Goal: Transaction & Acquisition: Obtain resource

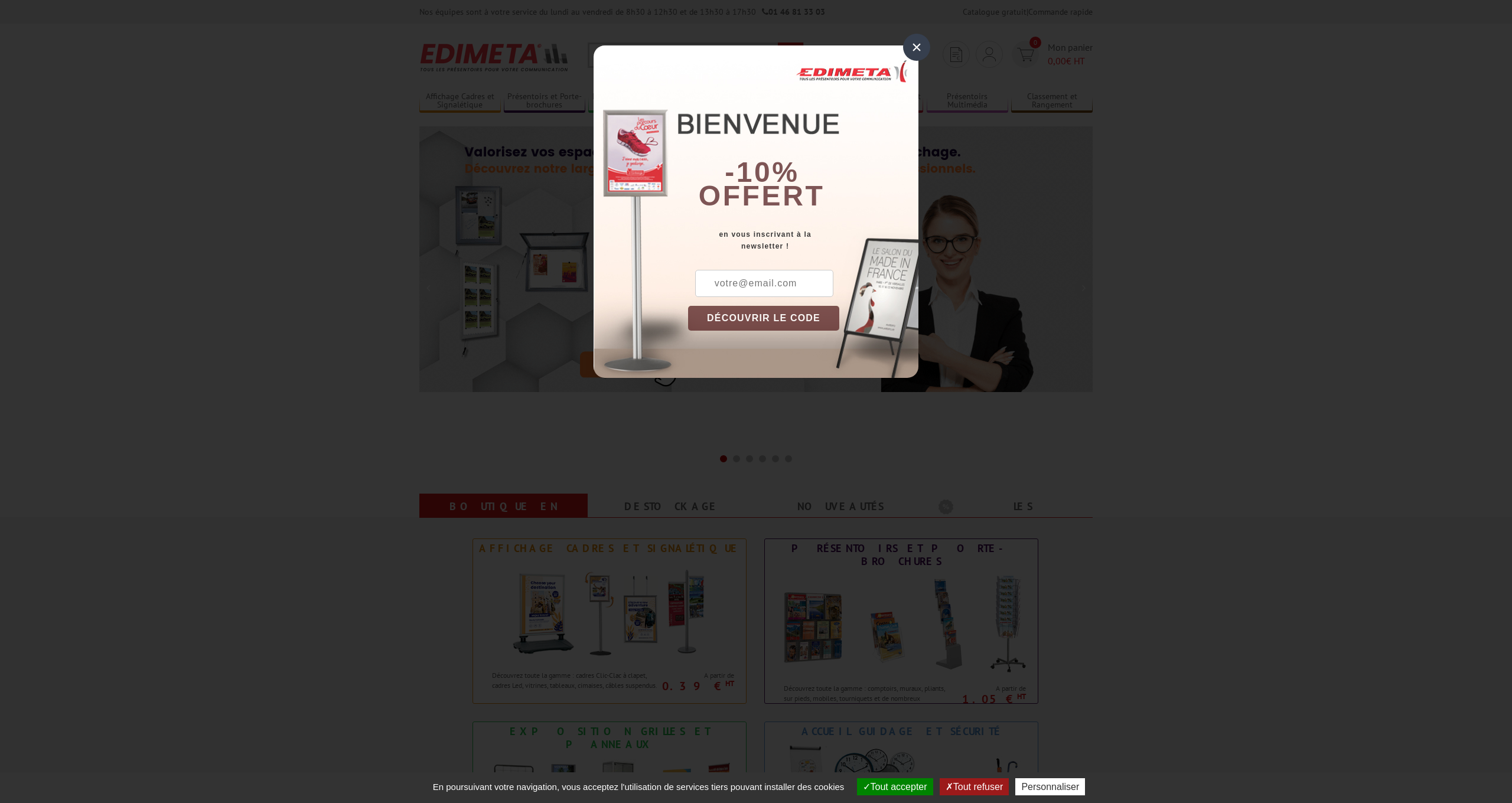
click at [913, 48] on div "×" at bounding box center [916, 47] width 27 height 27
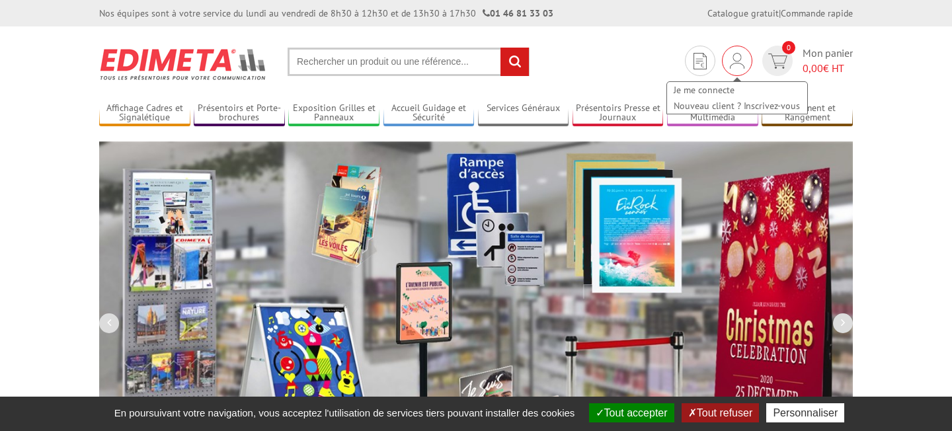
click at [739, 61] on img at bounding box center [736, 61] width 15 height 16
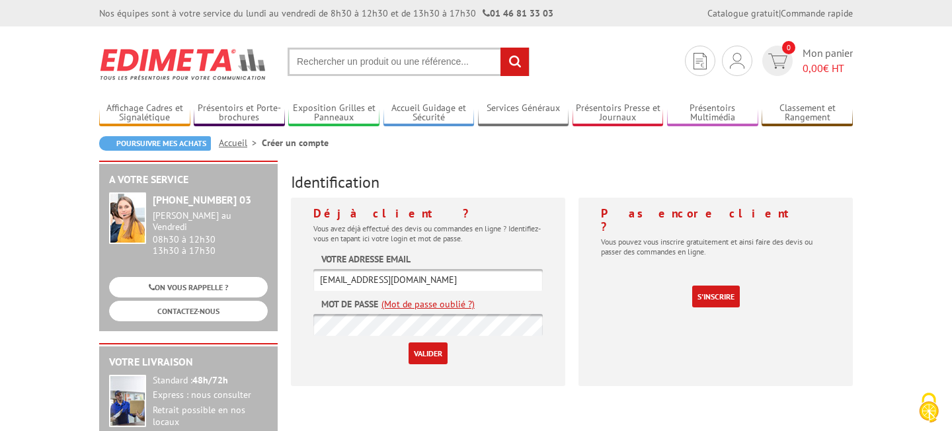
type input "secretariat@planjconsulting.com"
click at [435, 359] on input "Valider" at bounding box center [427, 353] width 39 height 22
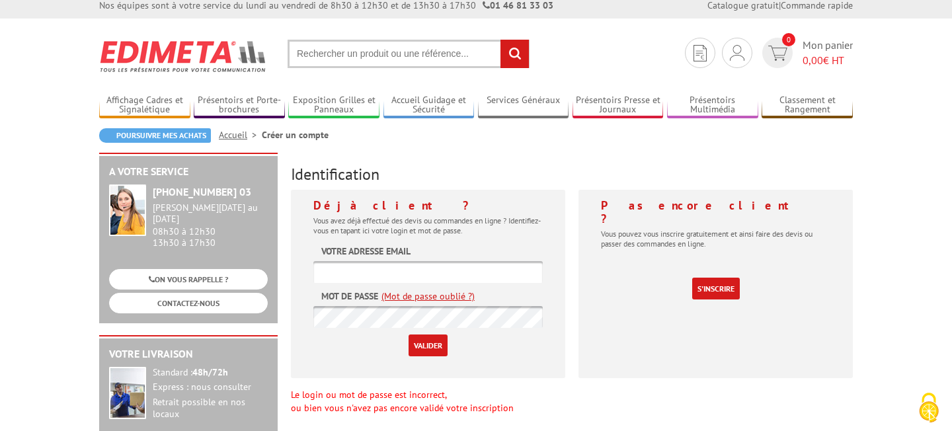
scroll to position [9, 0]
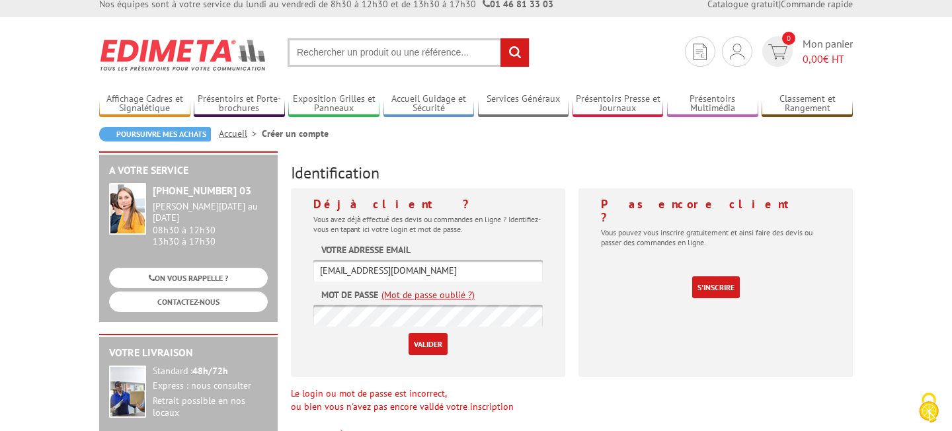
type input "secretariat@planjconsulting.com"
click at [403, 293] on link "(Mot de passe oublié ?)" at bounding box center [427, 294] width 93 height 13
click at [435, 295] on link "(Mot de passe oublié ?)" at bounding box center [427, 294] width 93 height 13
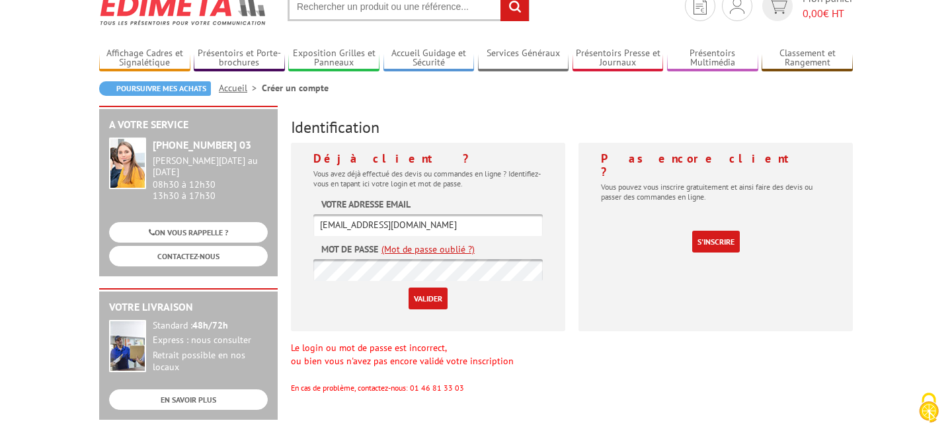
scroll to position [56, 0]
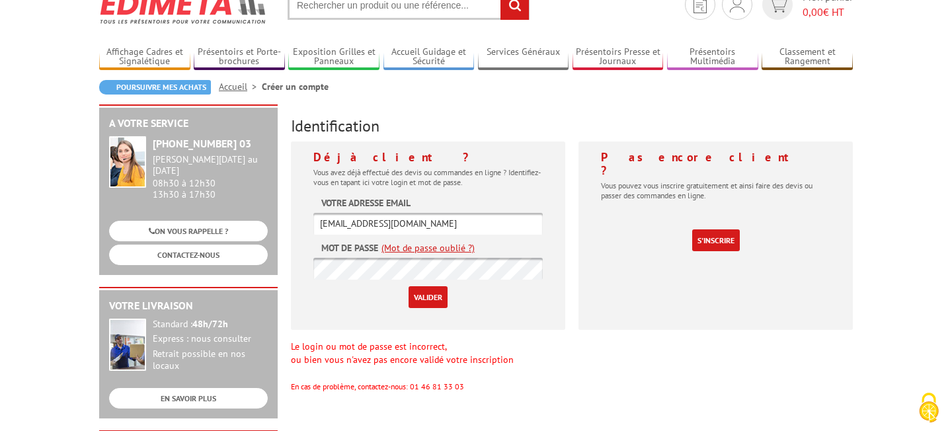
click at [457, 248] on link "(Mot de passe oublié ?)" at bounding box center [427, 247] width 93 height 13
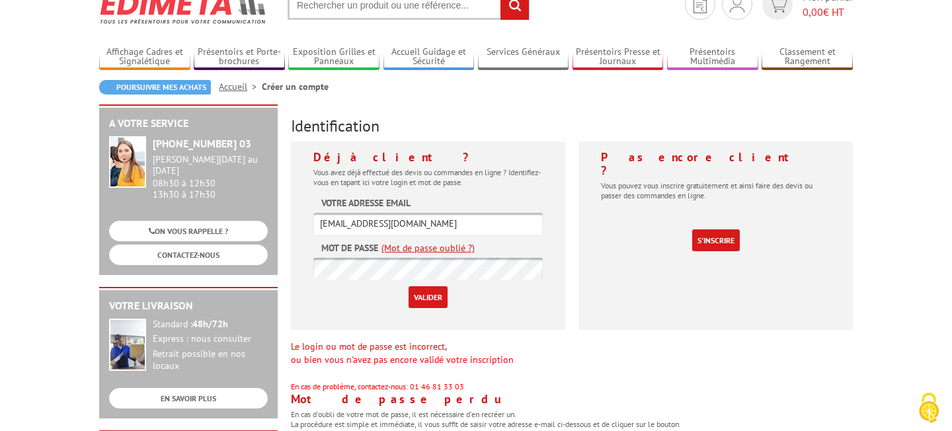
click at [457, 248] on link "(Mot de passe oublié ?)" at bounding box center [427, 247] width 93 height 13
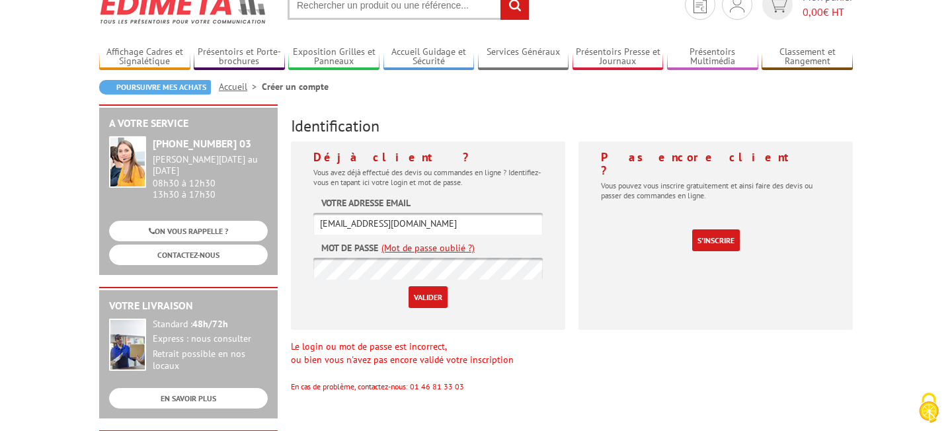
click at [405, 17] on input "text" at bounding box center [408, 5] width 242 height 28
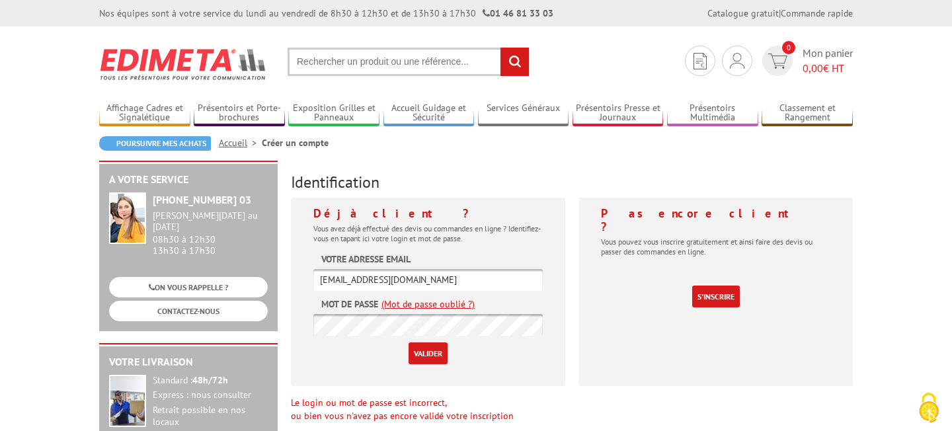
scroll to position [0, 0]
click at [385, 61] on input "text" at bounding box center [408, 62] width 242 height 28
click at [369, 65] on input "text" at bounding box center [408, 62] width 242 height 28
click at [573, 164] on div "Identification Déjà client ? Vous avez déjà effectué des devis ou commandes en …" at bounding box center [571, 305] width 575 height 288
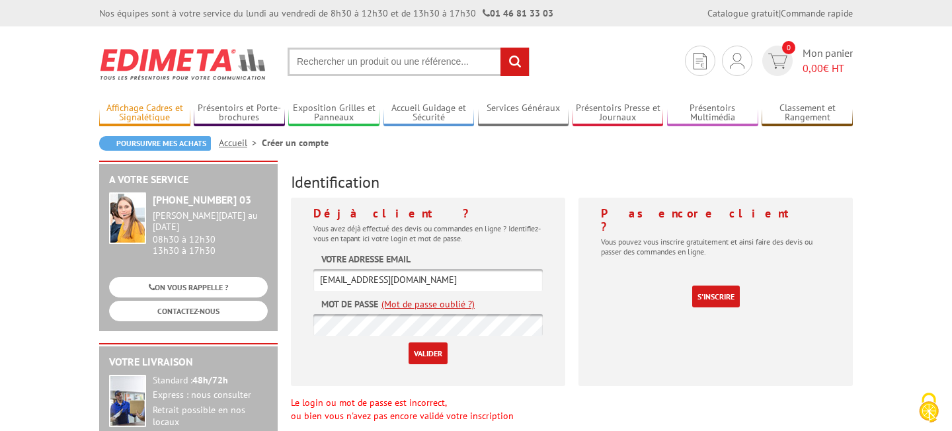
click at [126, 103] on link "Affichage Cadres et Signalétique" at bounding box center [144, 113] width 91 height 22
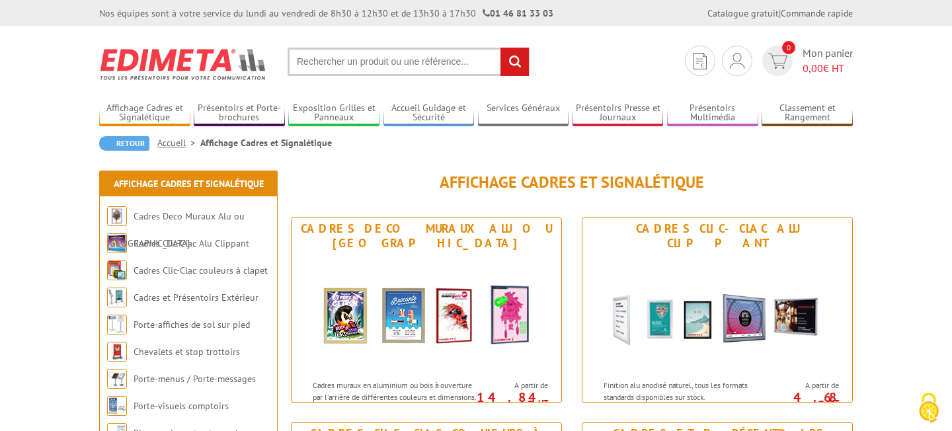
click at [335, 65] on input "text" at bounding box center [408, 62] width 242 height 28
paste input "c"
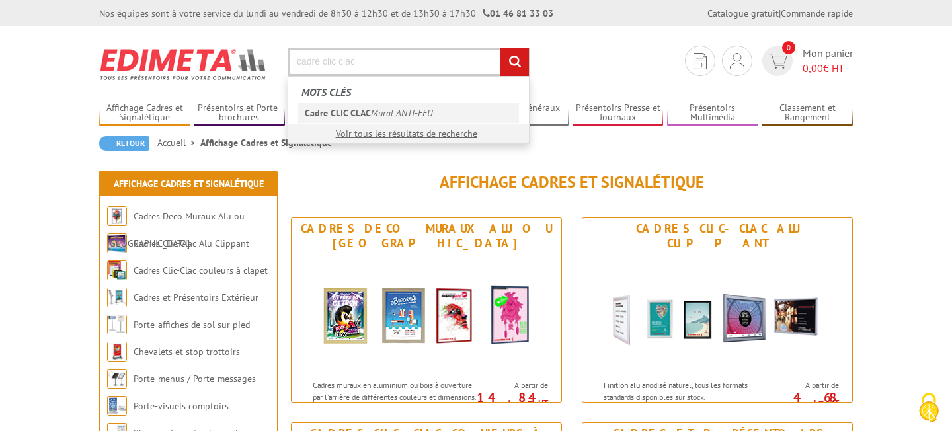
type input "cadre clic clac"
click at [361, 108] on em "Cadre CLIC CLAC" at bounding box center [338, 113] width 66 height 12
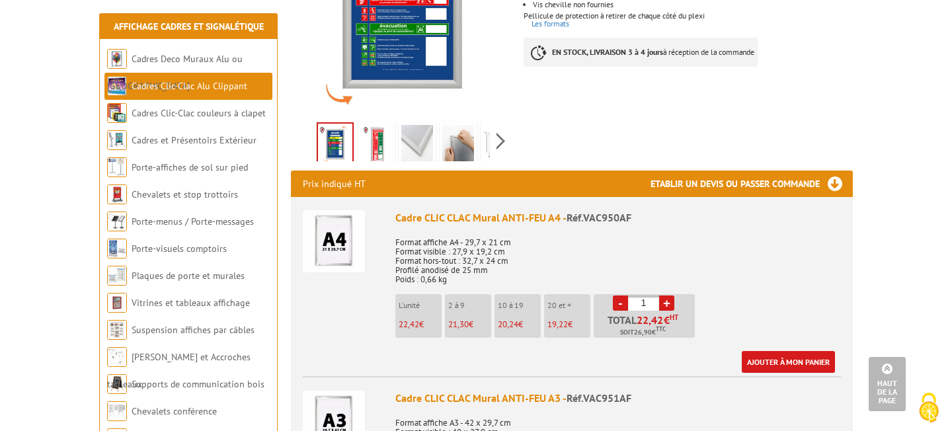
scroll to position [339, 0]
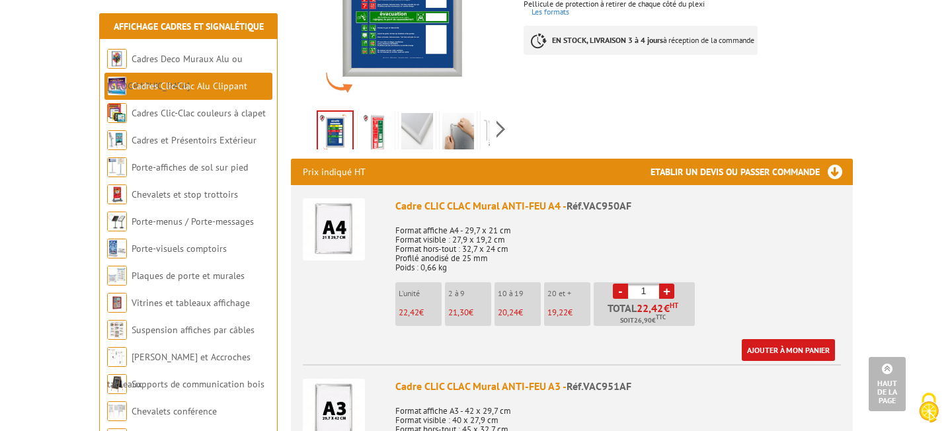
click at [667, 290] on link "+" at bounding box center [666, 290] width 15 height 15
type input "3"
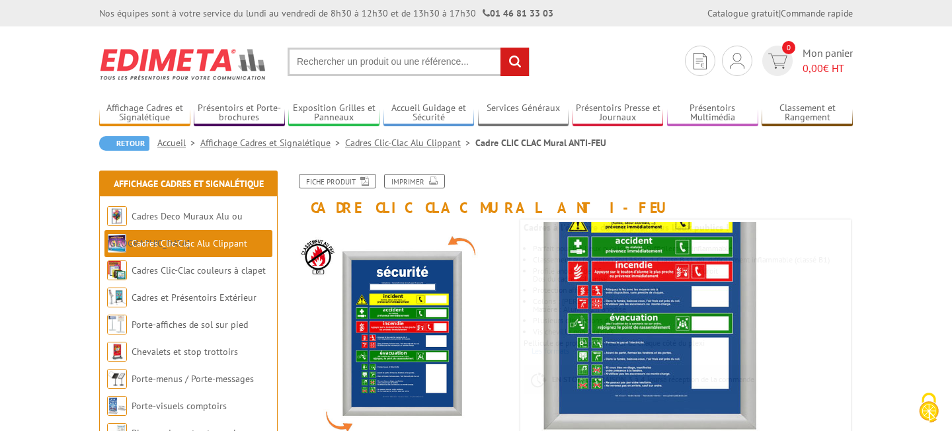
scroll to position [0, 0]
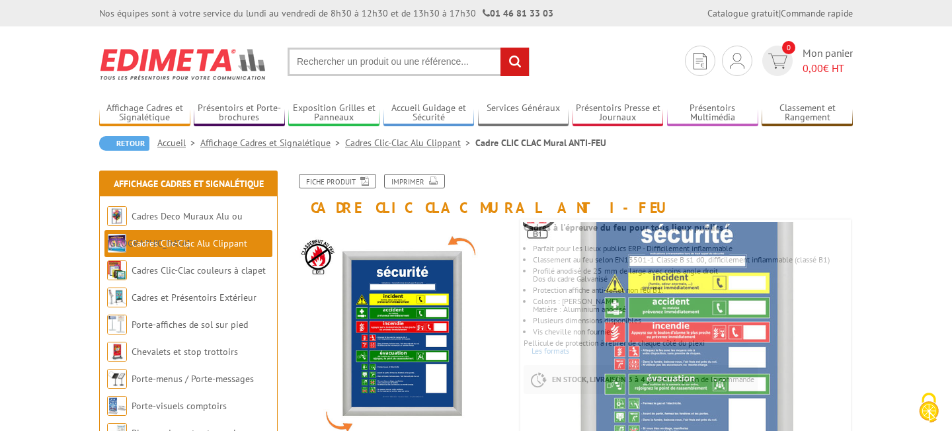
click at [403, 67] on input "text" at bounding box center [408, 62] width 242 height 28
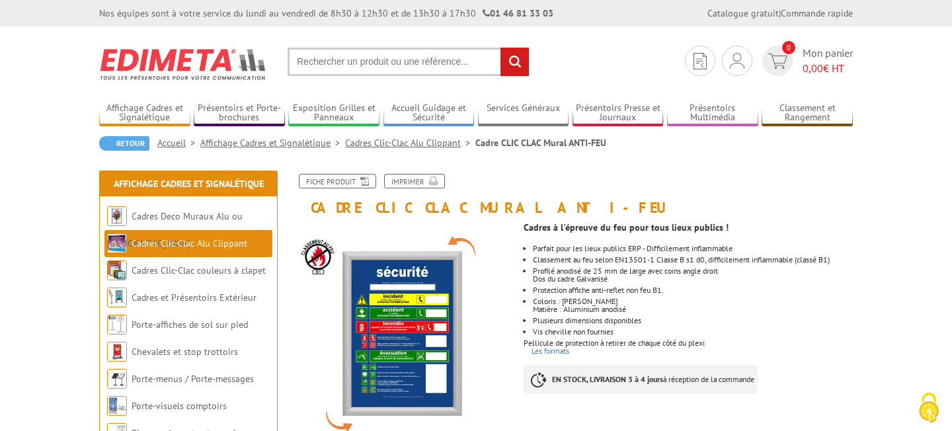
click at [408, 69] on input "text" at bounding box center [408, 62] width 242 height 28
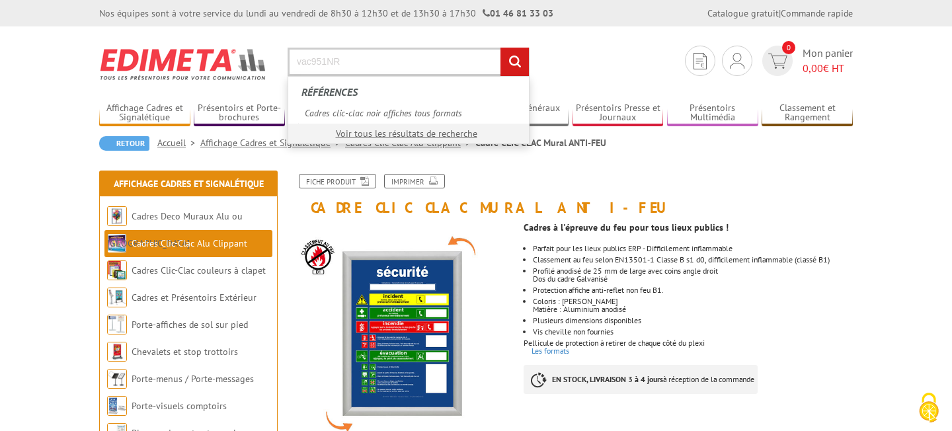
type input "vac951NR"
click at [514, 61] on input "rechercher" at bounding box center [514, 62] width 28 height 28
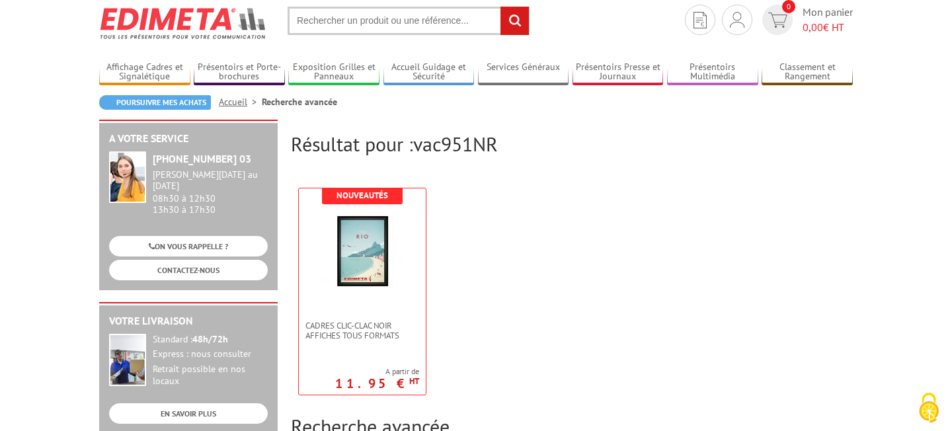
scroll to position [44, 0]
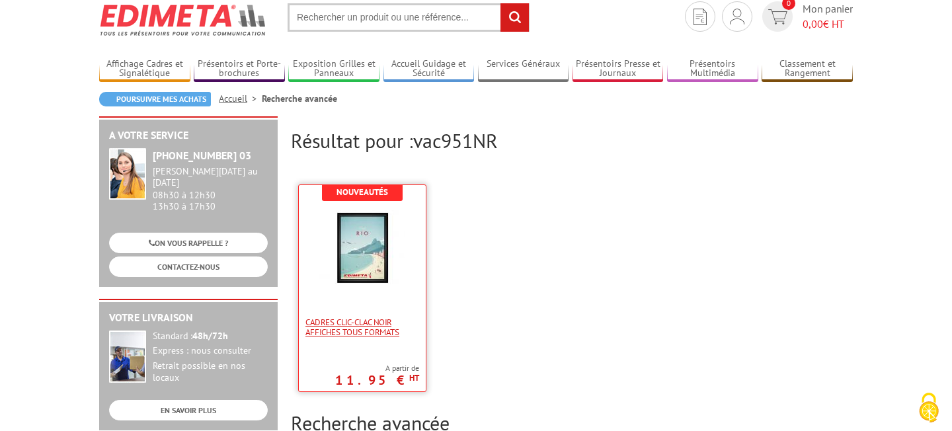
click at [370, 321] on span "Cadres clic-clac noir affiches tous formats" at bounding box center [362, 327] width 114 height 20
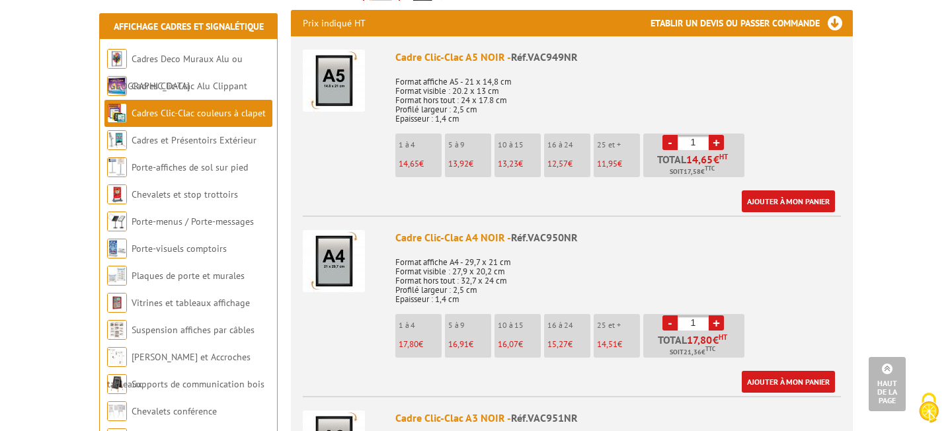
scroll to position [488, 0]
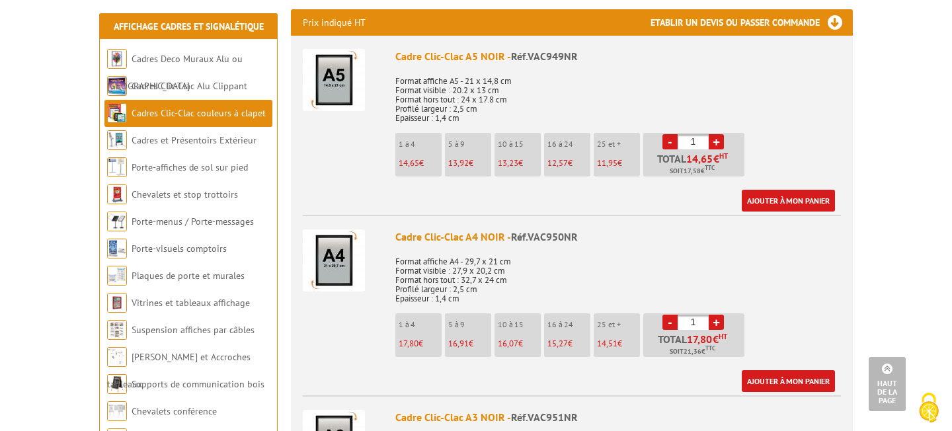
click at [716, 318] on link "+" at bounding box center [715, 322] width 15 height 15
type input "3"
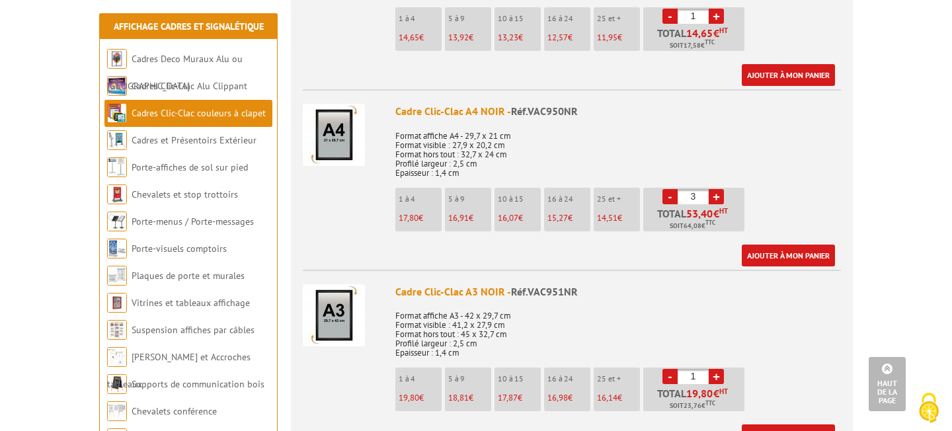
scroll to position [616, 0]
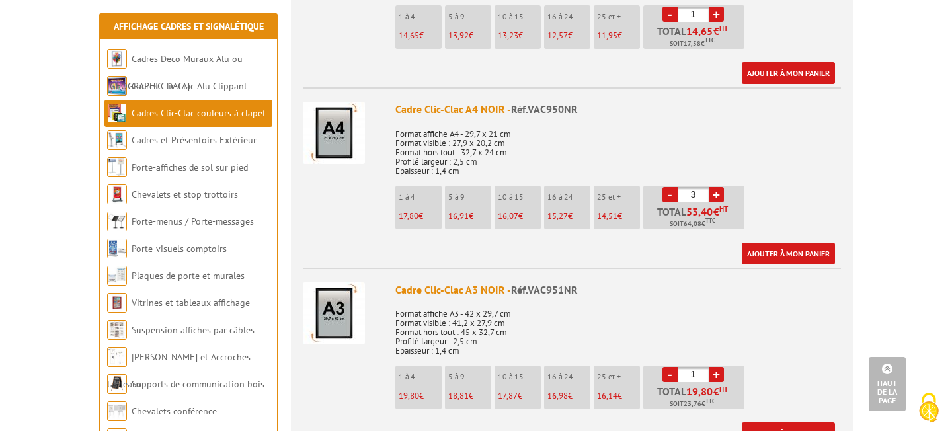
click at [714, 373] on link "+" at bounding box center [715, 374] width 15 height 15
type input "4"
click at [770, 247] on link "Ajouter à mon panier" at bounding box center [787, 254] width 93 height 22
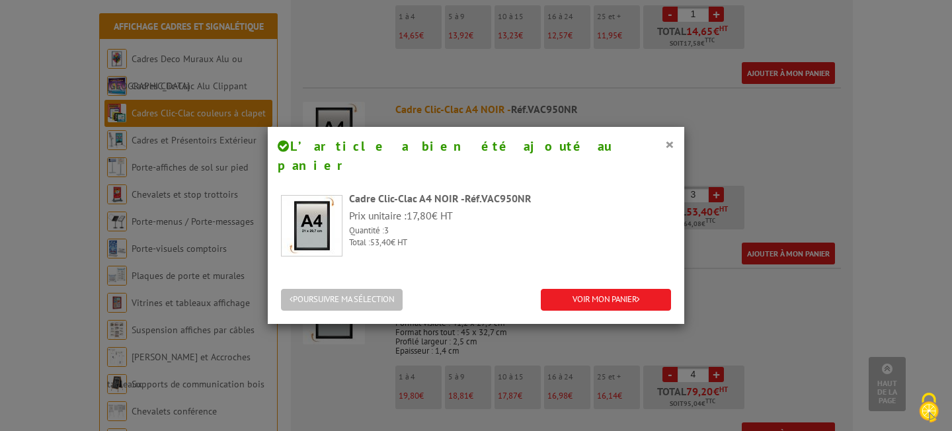
click at [362, 289] on button "POURSUIVRE MA SÉLECTION" at bounding box center [342, 300] width 122 height 22
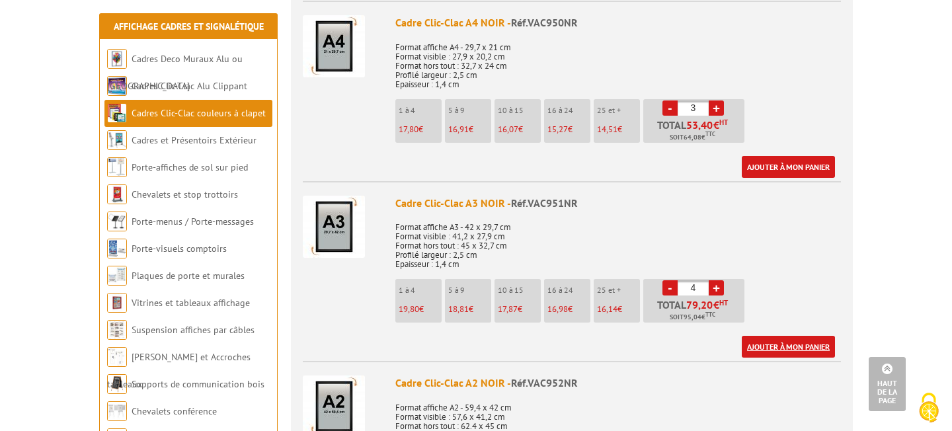
scroll to position [704, 0]
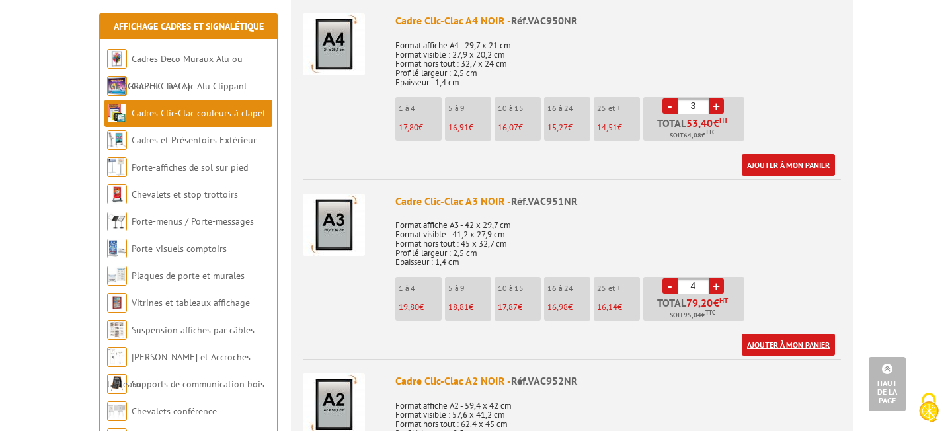
click at [773, 344] on link "Ajouter à mon panier" at bounding box center [787, 345] width 93 height 22
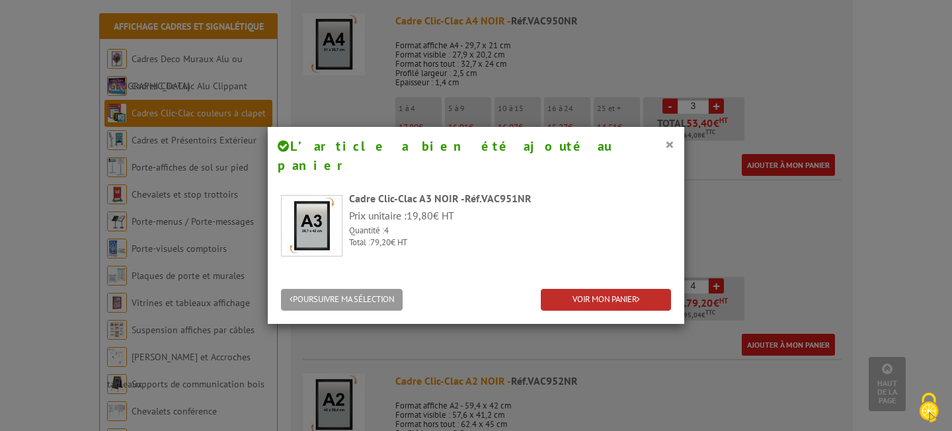
click at [573, 289] on link "VOIR MON PANIER" at bounding box center [606, 300] width 130 height 22
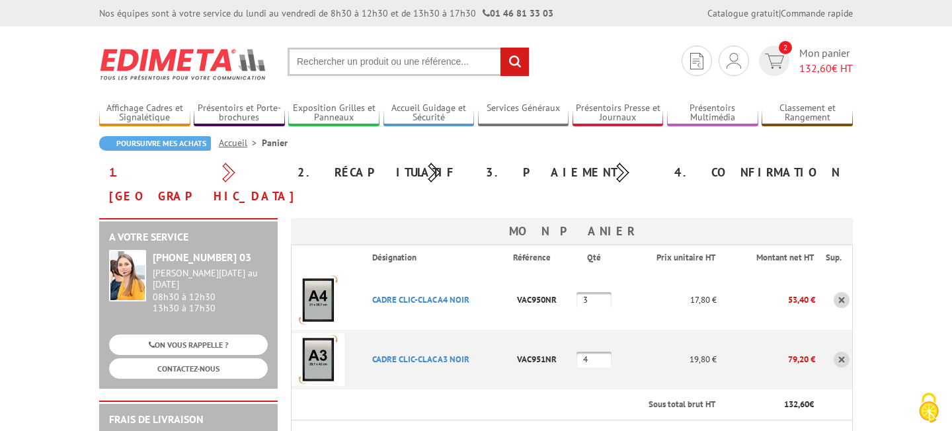
click at [424, 59] on input "text" at bounding box center [408, 62] width 242 height 28
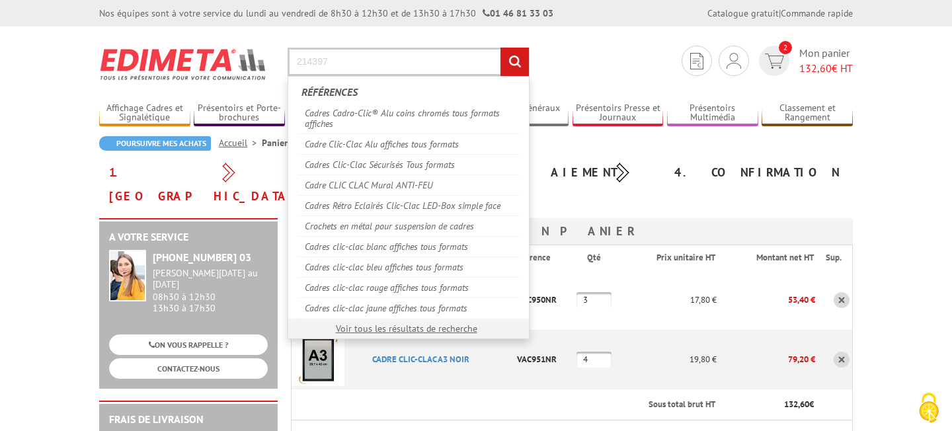
type input "214397"
click at [514, 61] on input "rechercher" at bounding box center [514, 62] width 28 height 28
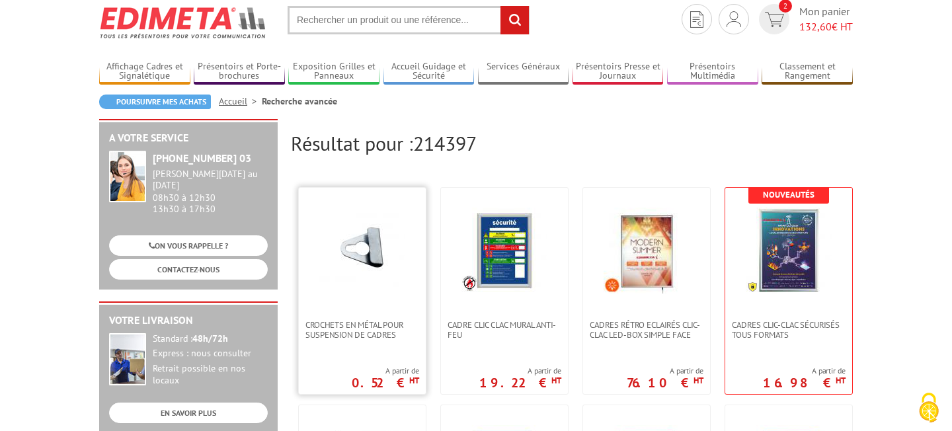
scroll to position [42, 0]
click at [383, 270] on img at bounding box center [362, 250] width 86 height 86
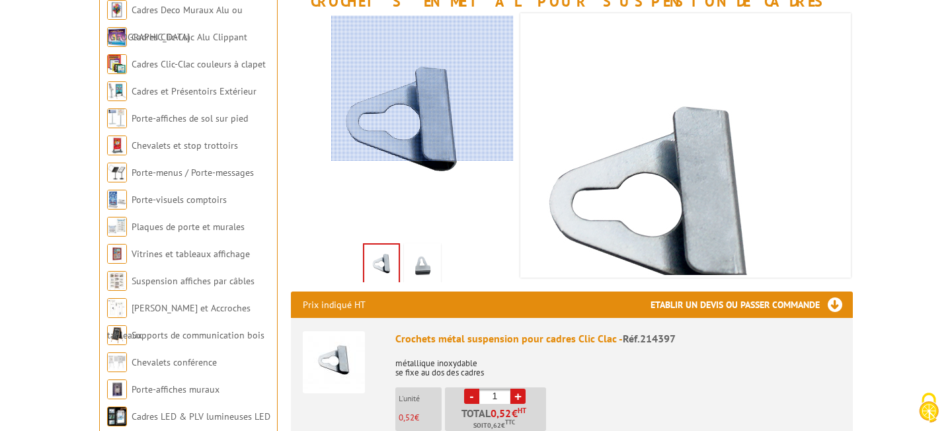
scroll to position [208, 0]
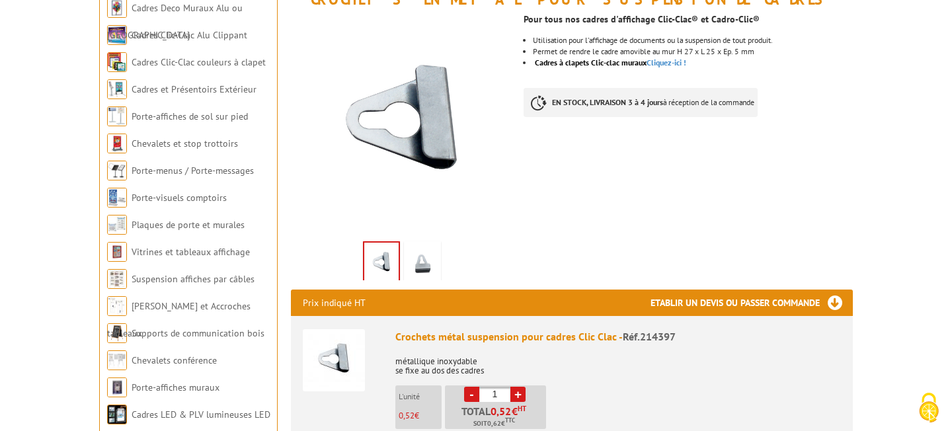
click at [517, 392] on link "+" at bounding box center [517, 394] width 15 height 15
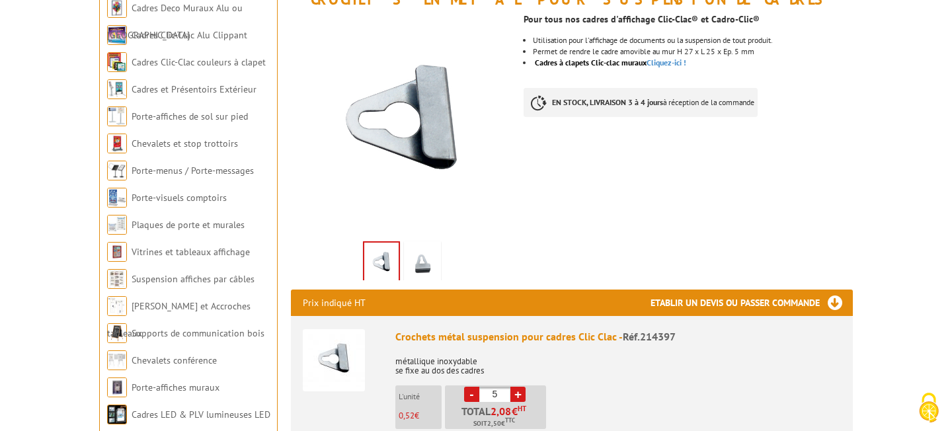
type input "6"
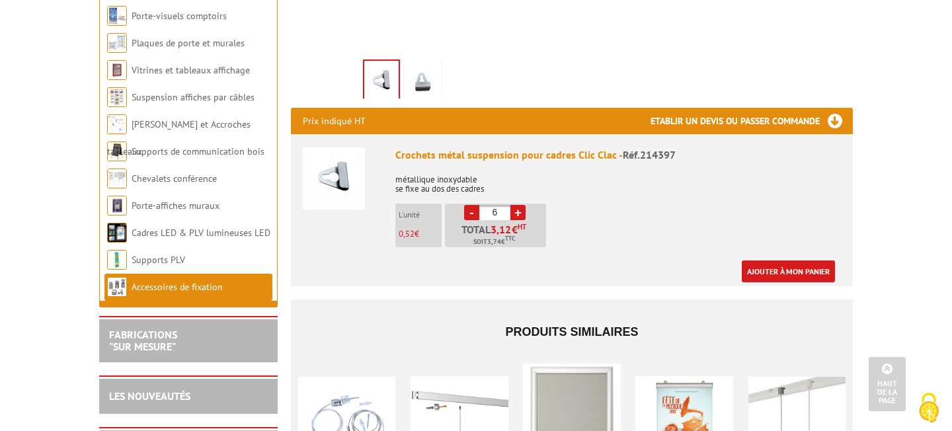
scroll to position [394, 0]
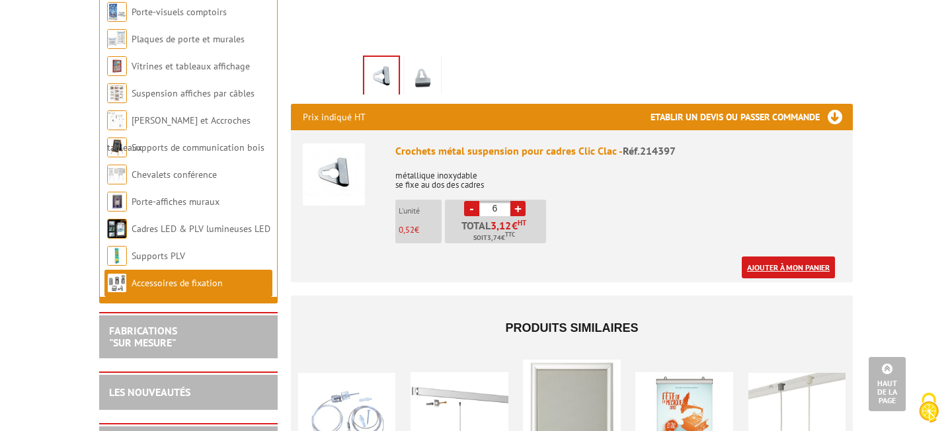
click at [767, 265] on link "Ajouter à mon panier" at bounding box center [787, 267] width 93 height 22
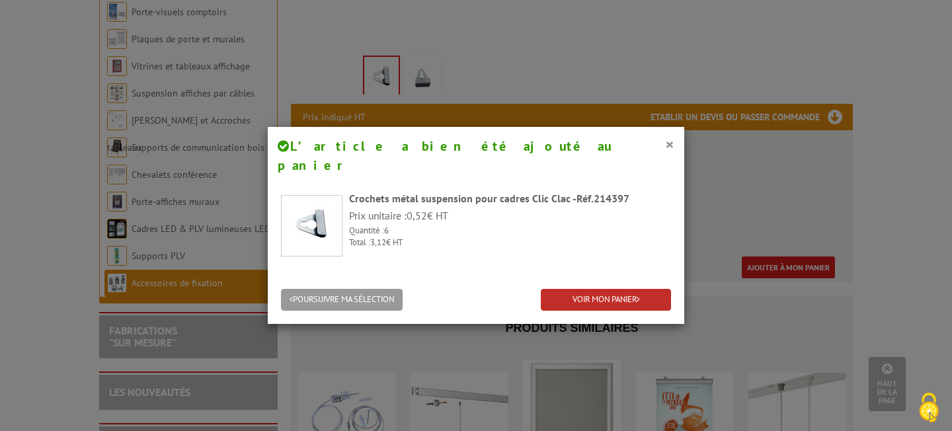
click at [592, 289] on link "VOIR MON PANIER" at bounding box center [606, 300] width 130 height 22
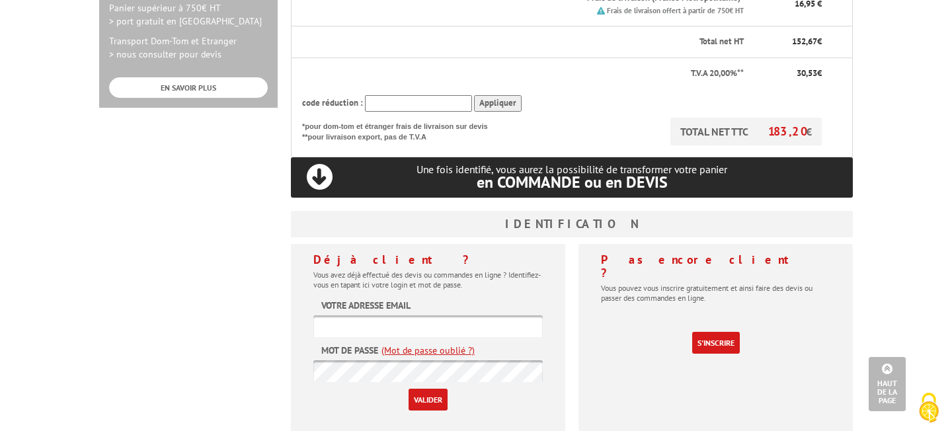
scroll to position [500, 0]
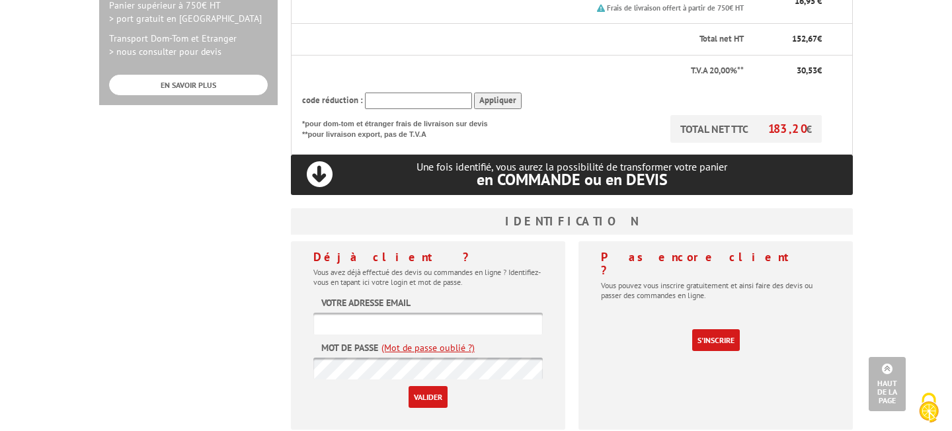
click at [457, 341] on link "(Mot de passe oublié ?)" at bounding box center [427, 347] width 93 height 13
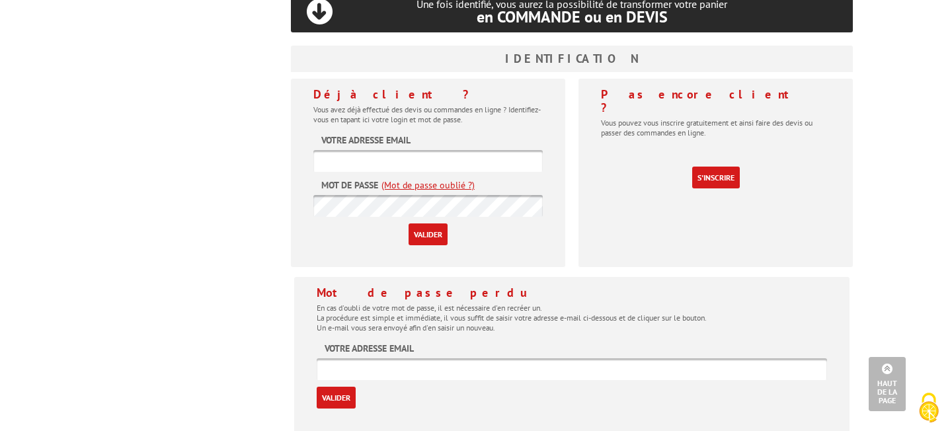
scroll to position [673, 0]
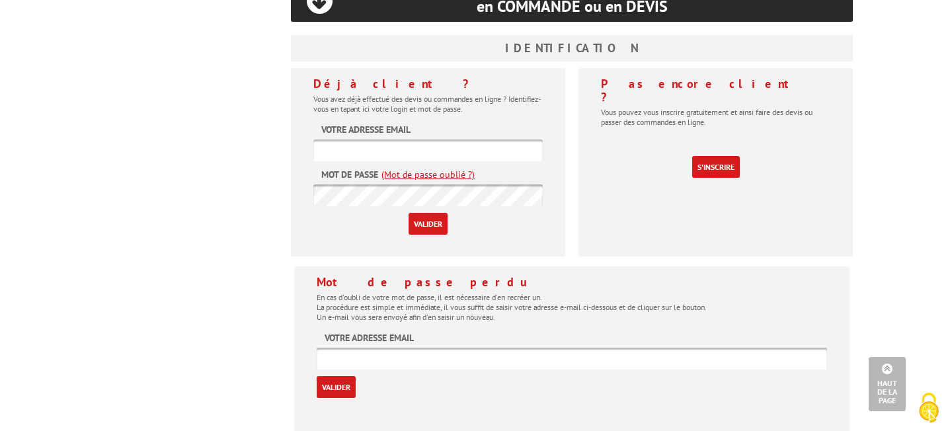
click at [454, 348] on input "text" at bounding box center [572, 359] width 510 height 22
type input "secretariat@planjconsulting.com"
click at [336, 376] on input "Valider" at bounding box center [336, 387] width 39 height 22
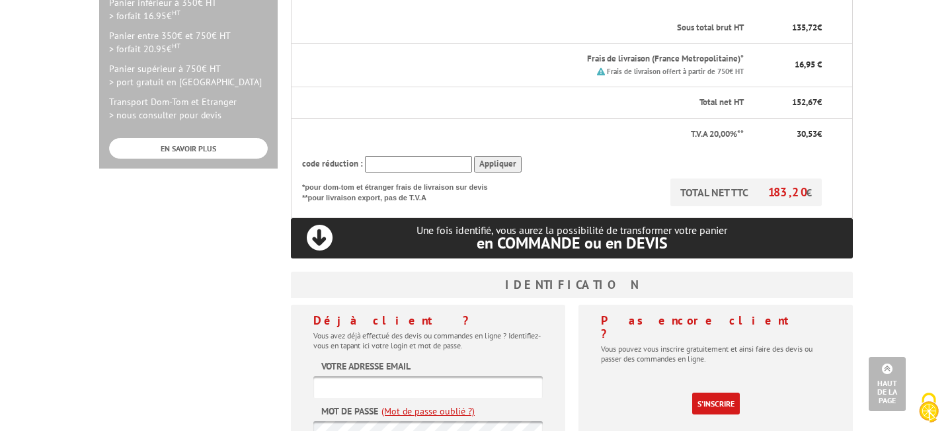
scroll to position [440, 0]
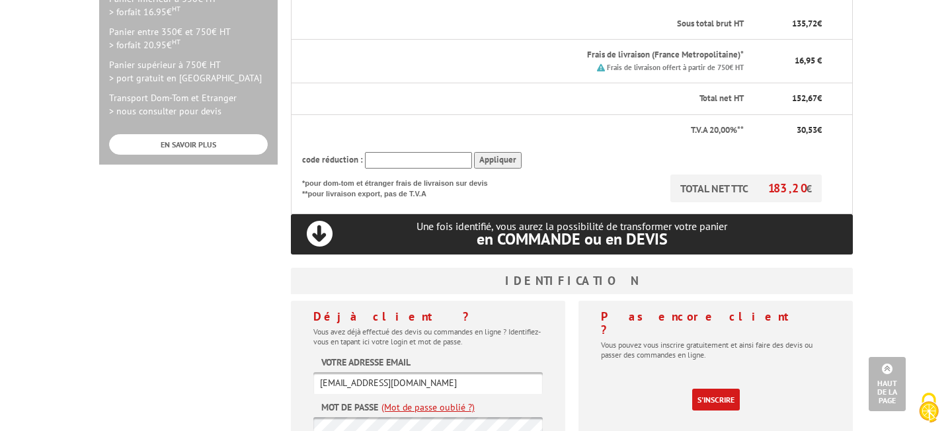
type input "[EMAIL_ADDRESS][DOMAIN_NAME]"
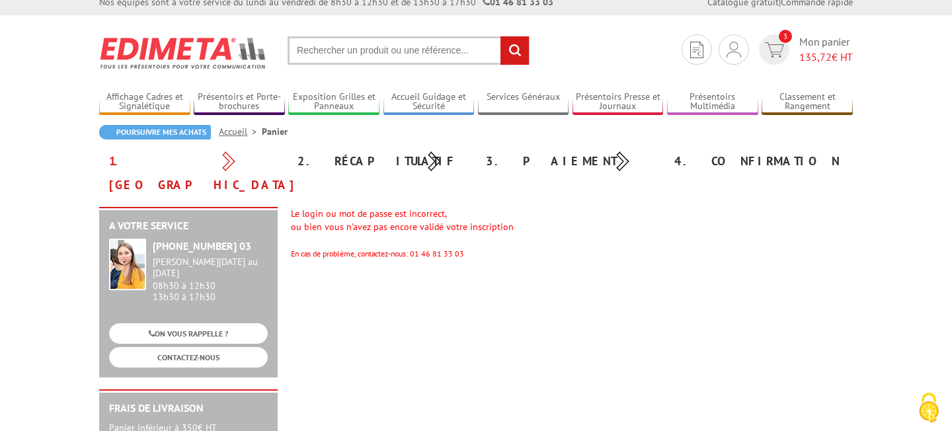
scroll to position [13, 0]
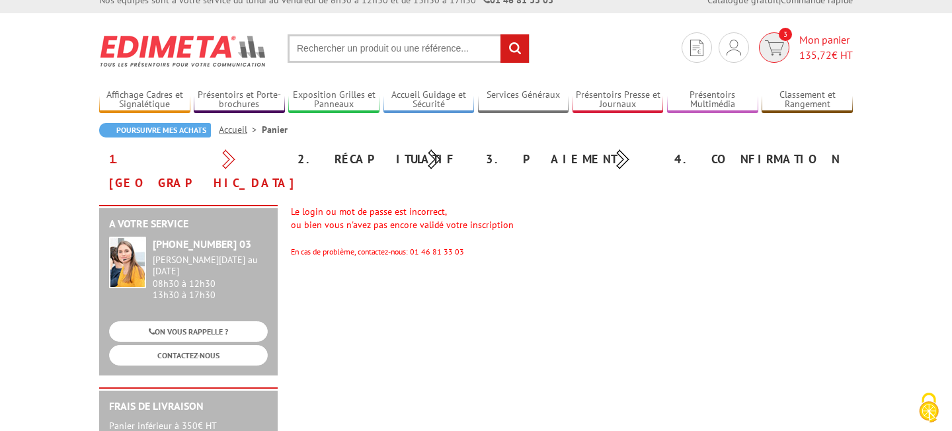
click at [808, 48] on span "135,72" at bounding box center [815, 54] width 32 height 13
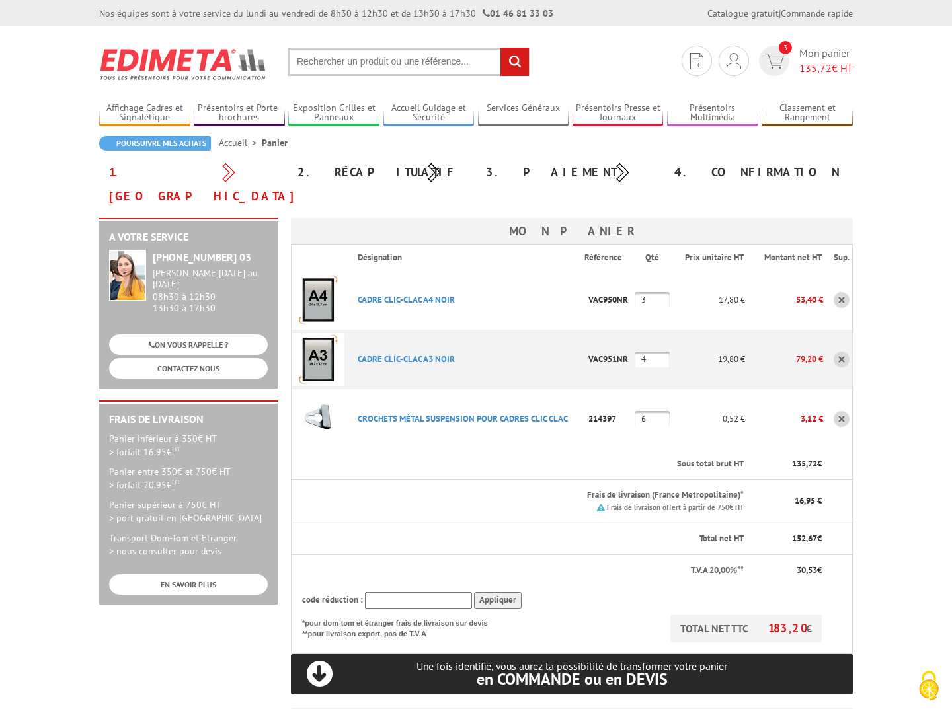
click at [877, 430] on body "Nos équipes sont à votre service du [DATE] au [DATE] de 8h30 à 12h30 et de 13h3…" at bounding box center [476, 626] width 952 height 1253
click at [885, 430] on body "Nos équipes sont à votre service du [DATE] au [DATE] de 8h30 à 12h30 et de 13h3…" at bounding box center [476, 626] width 952 height 1253
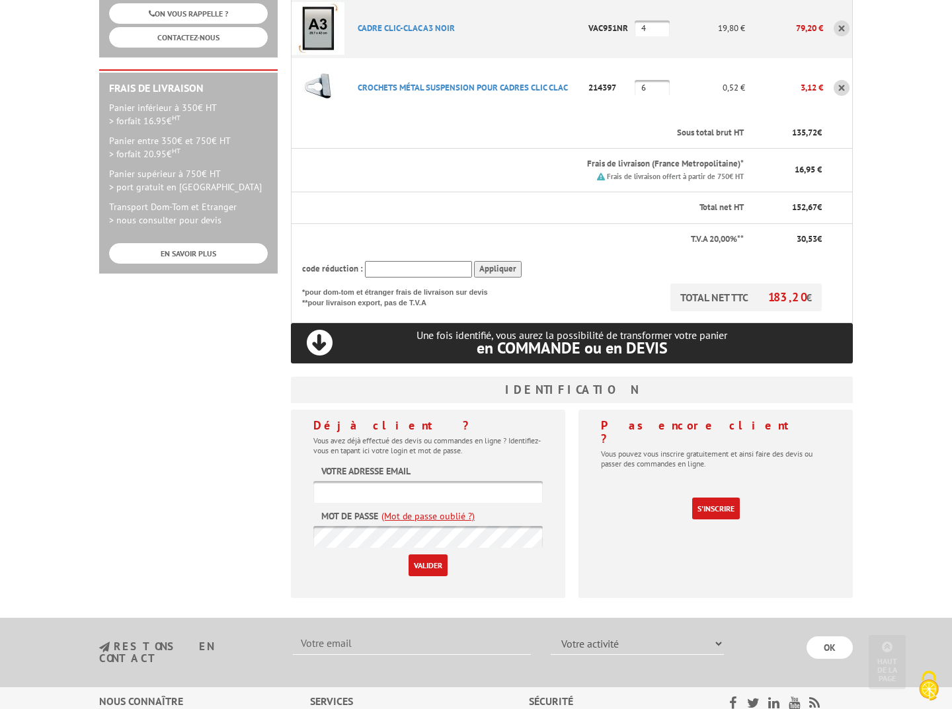
scroll to position [338, 0]
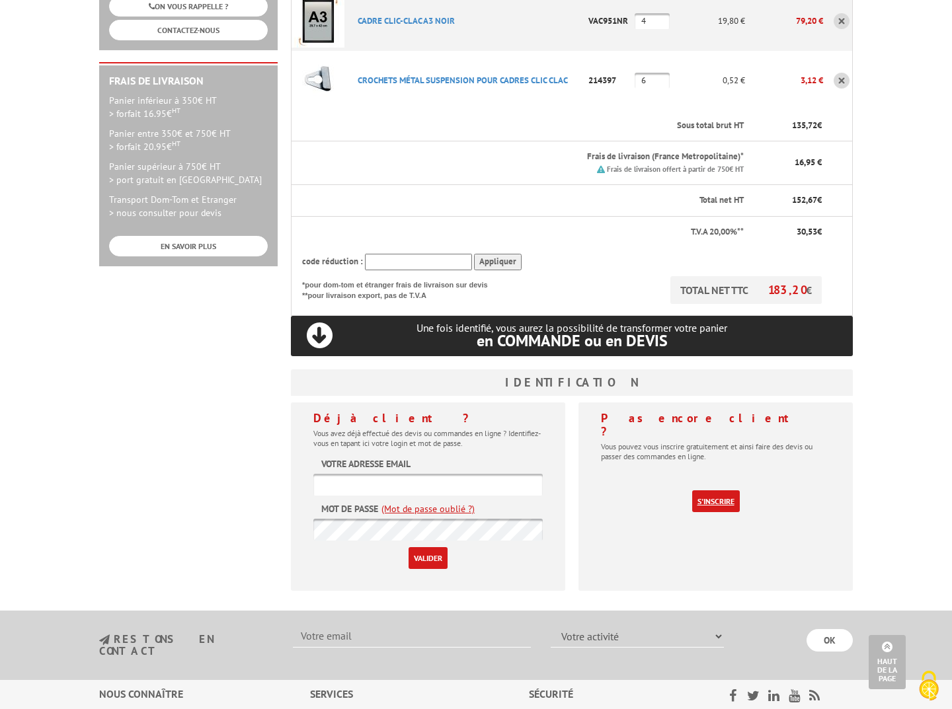
click at [718, 430] on link "S'inscrire" at bounding box center [716, 501] width 48 height 22
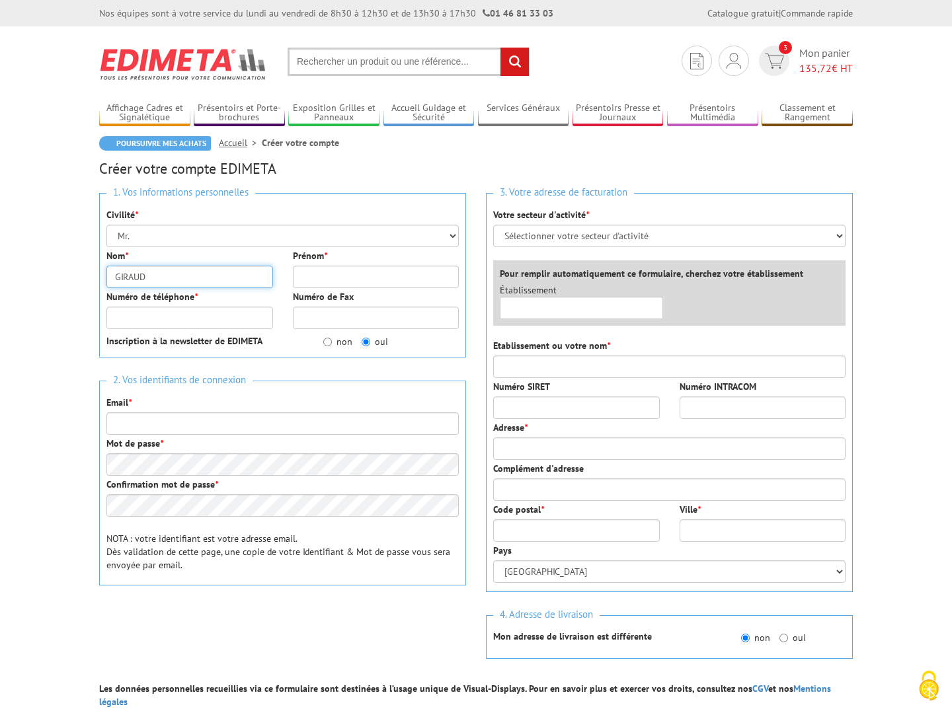
type input "GIRAUD"
type input "STEPHANE"
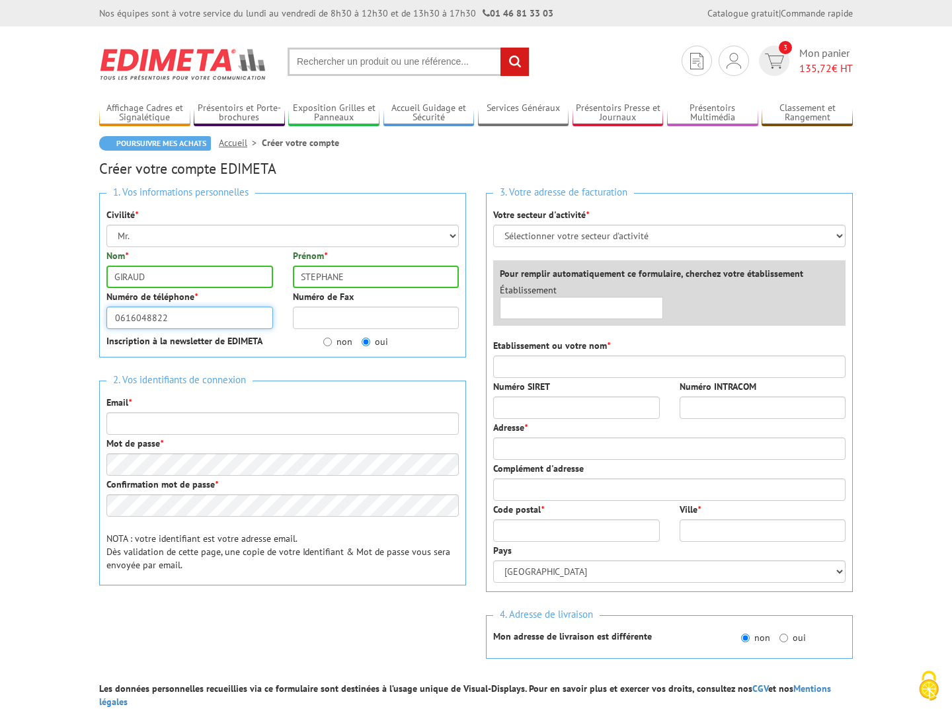
type input "0616048822"
click at [327, 340] on input "non" at bounding box center [327, 342] width 9 height 9
radio input "true"
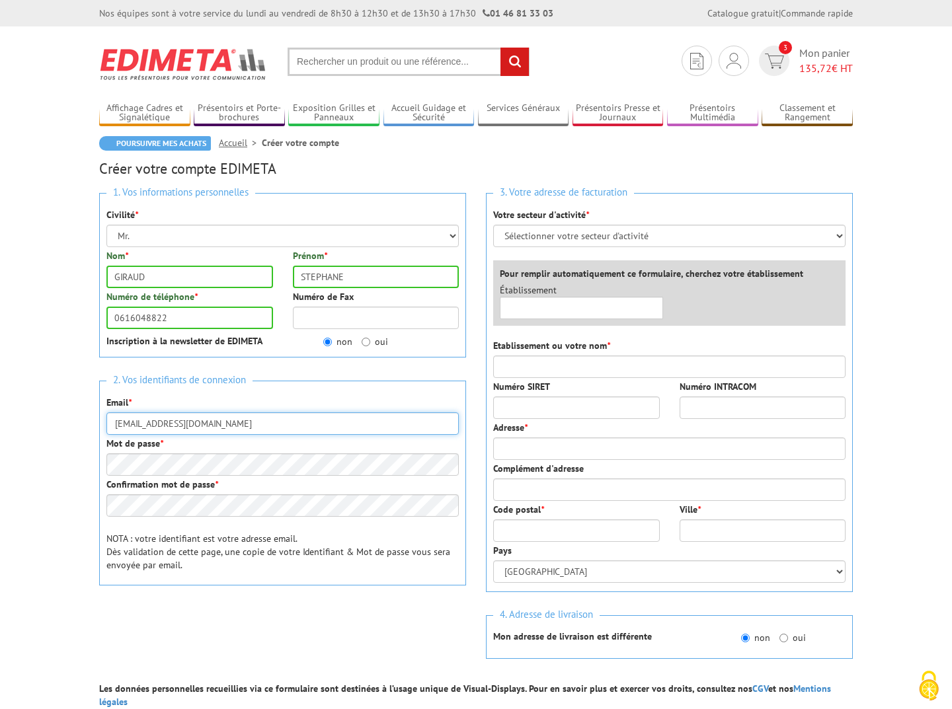
type input "[EMAIL_ADDRESS][DOMAIN_NAME]"
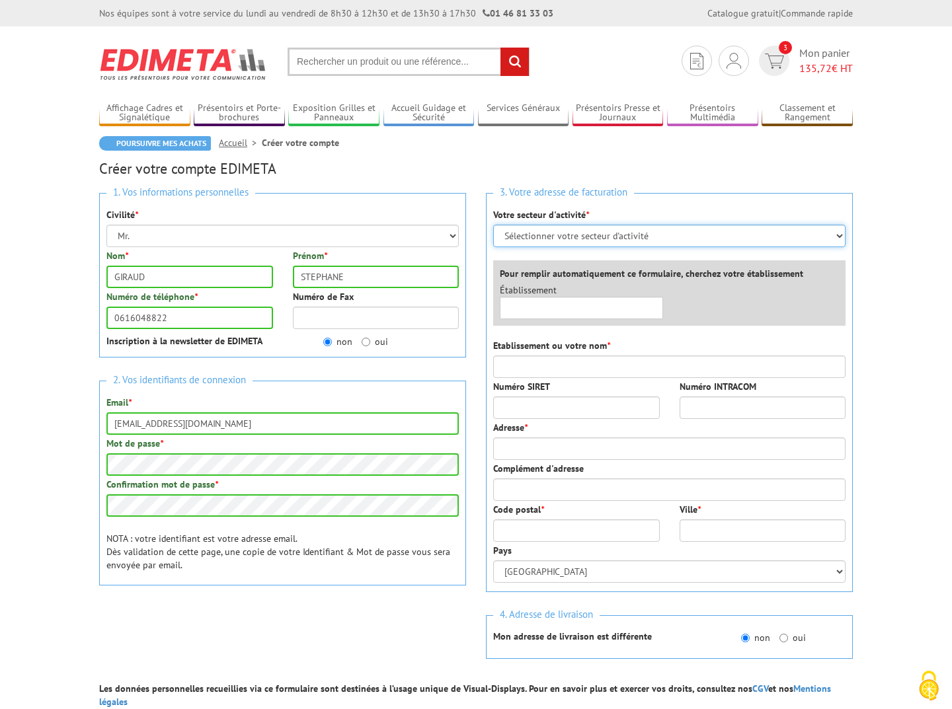
select select "878"
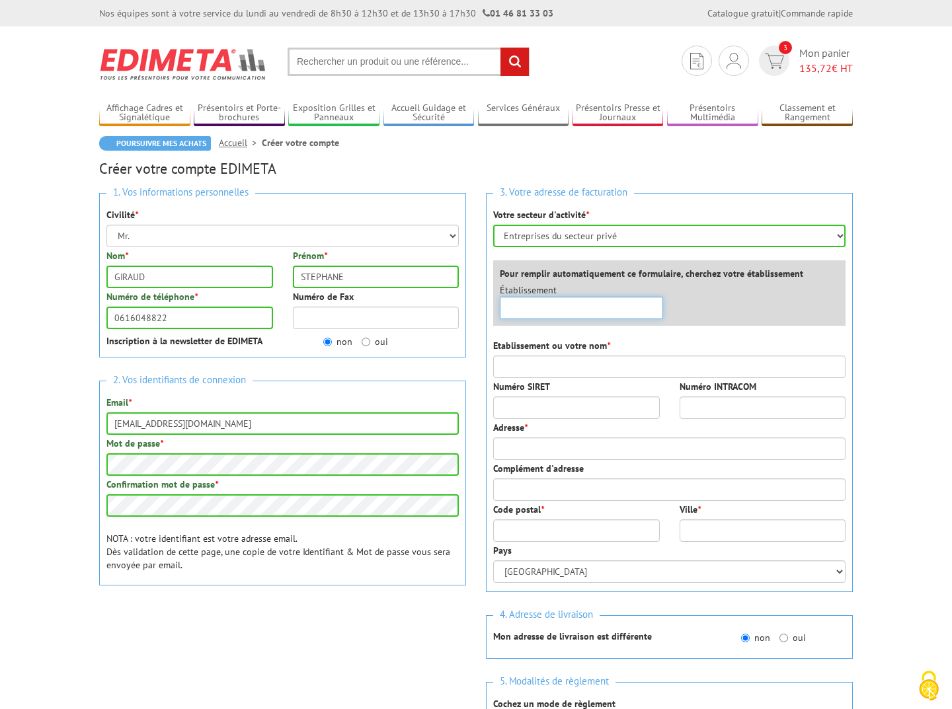
click at [560, 305] on input "text" at bounding box center [581, 308] width 163 height 22
type input "plan j consulting"
click at [655, 306] on div "×" at bounding box center [581, 308] width 163 height 22
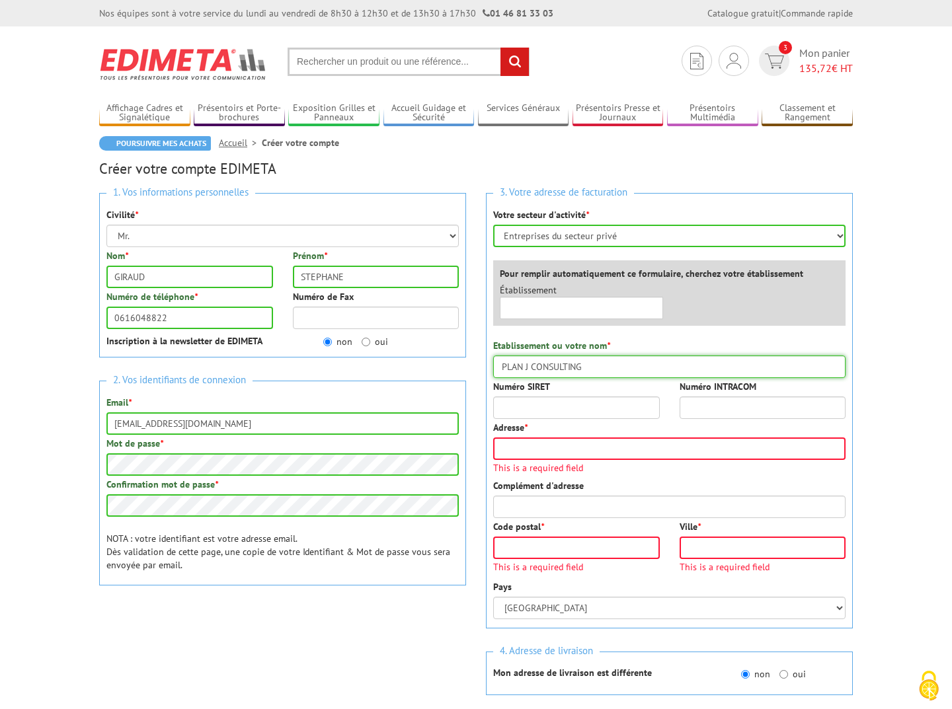
type input "PLAN J CONSULTING"
click at [602, 406] on input "Numéro SIRET" at bounding box center [576, 407] width 167 height 22
type input "81172004400015"
click at [653, 429] on div "Adresse * This is a required field" at bounding box center [669, 447] width 352 height 52
click at [705, 405] on input "Numéro INTRACOM" at bounding box center [762, 407] width 167 height 22
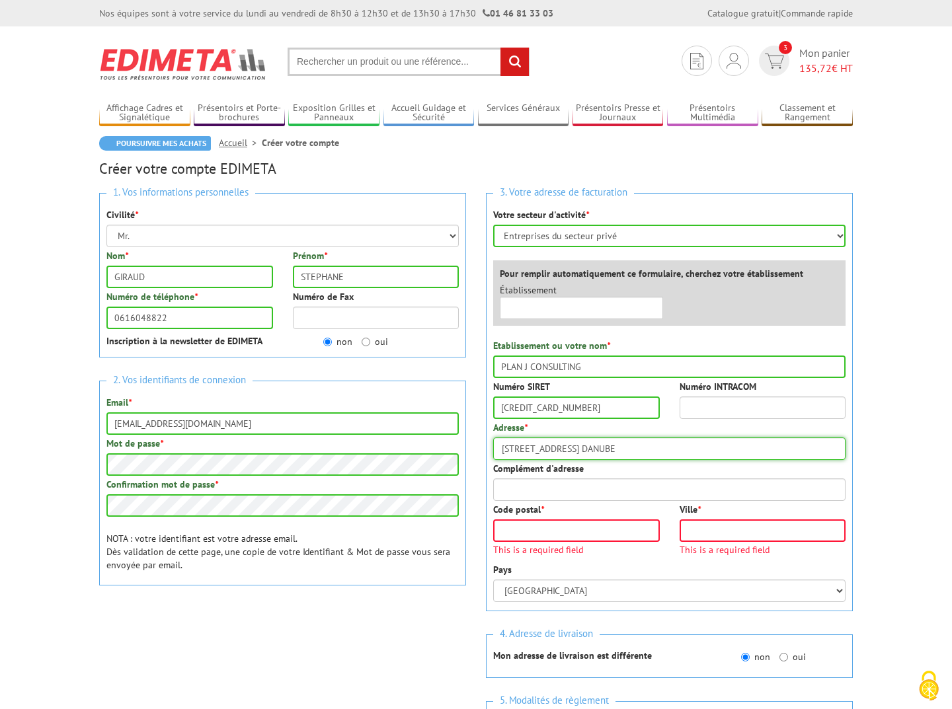
type input "166 RUE RHIN ET DANUBE"
type input "34130"
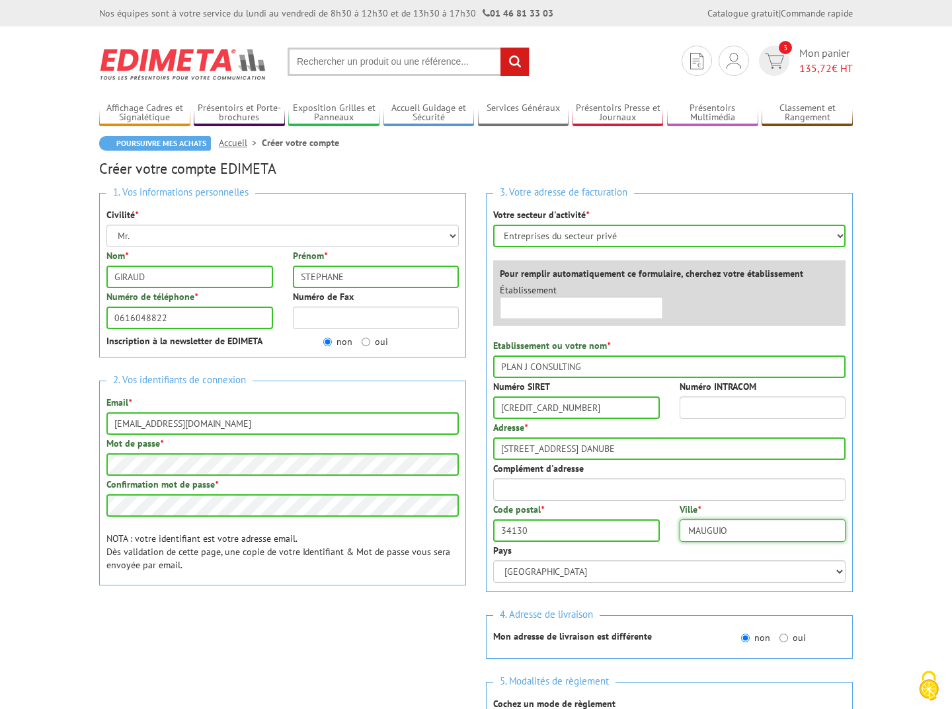
type input "MAUGUIO"
click at [785, 638] on input "oui" at bounding box center [783, 638] width 9 height 9
radio input "true"
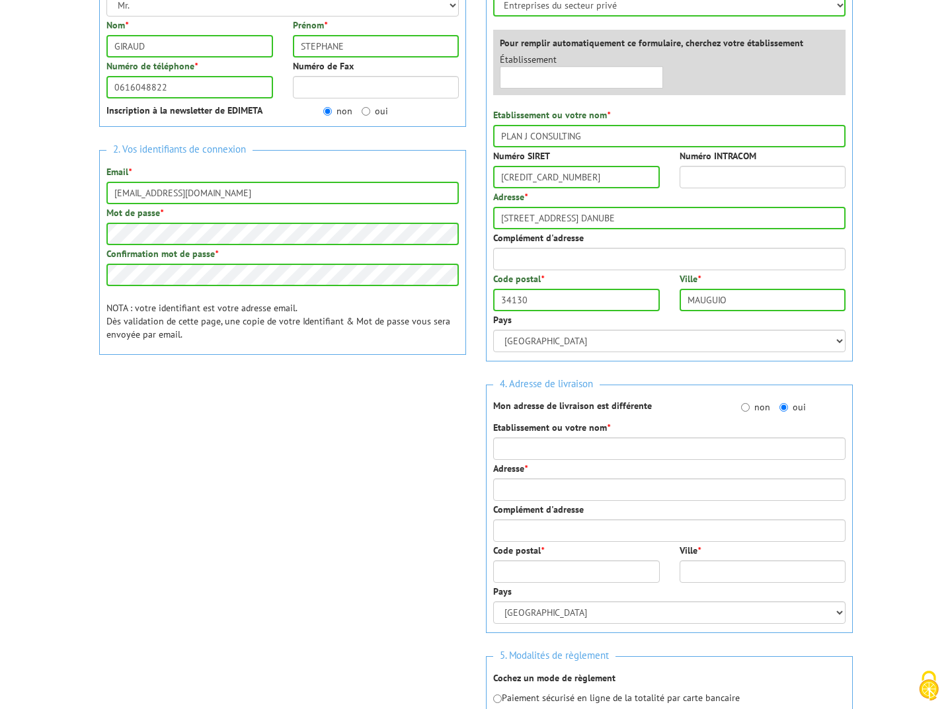
scroll to position [242, 0]
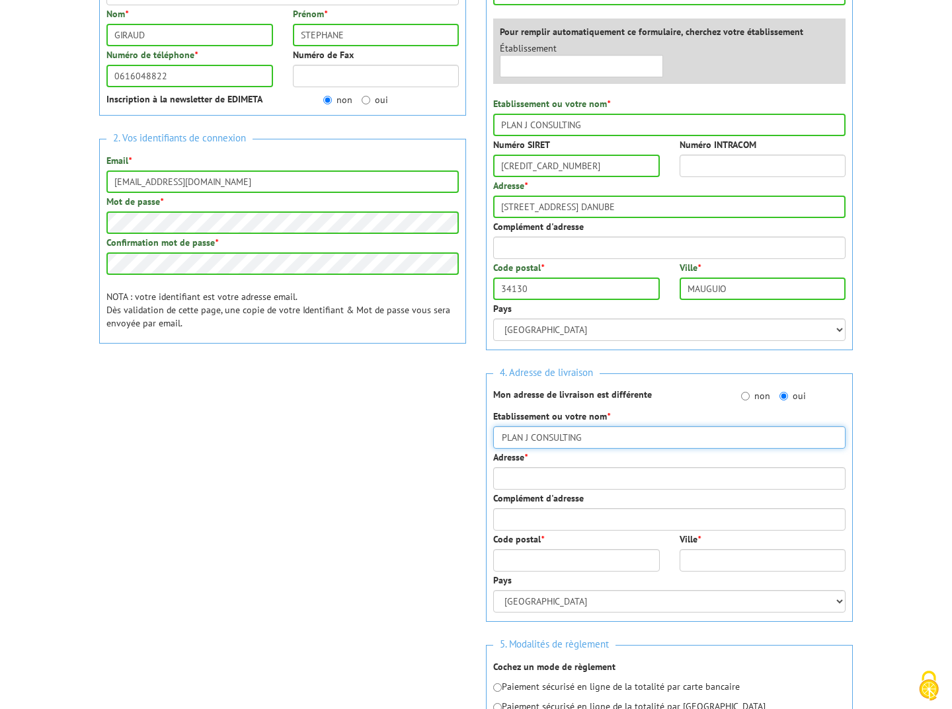
type input "PLAN J CONSULTING"
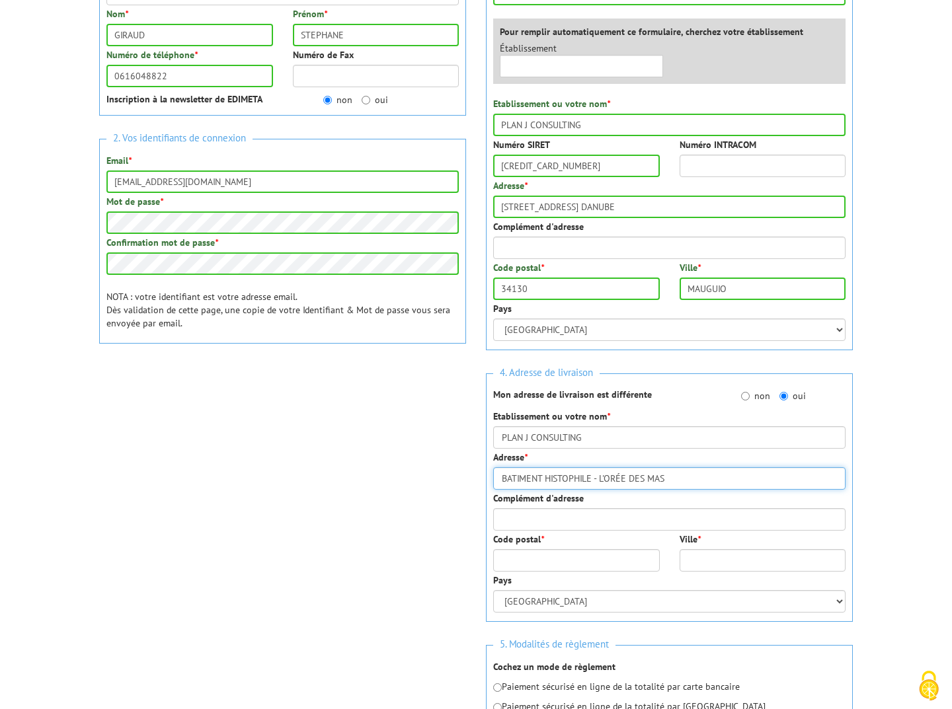
type input "BATIMENT HISTOPHILE - L'ORÉE DES MAS"
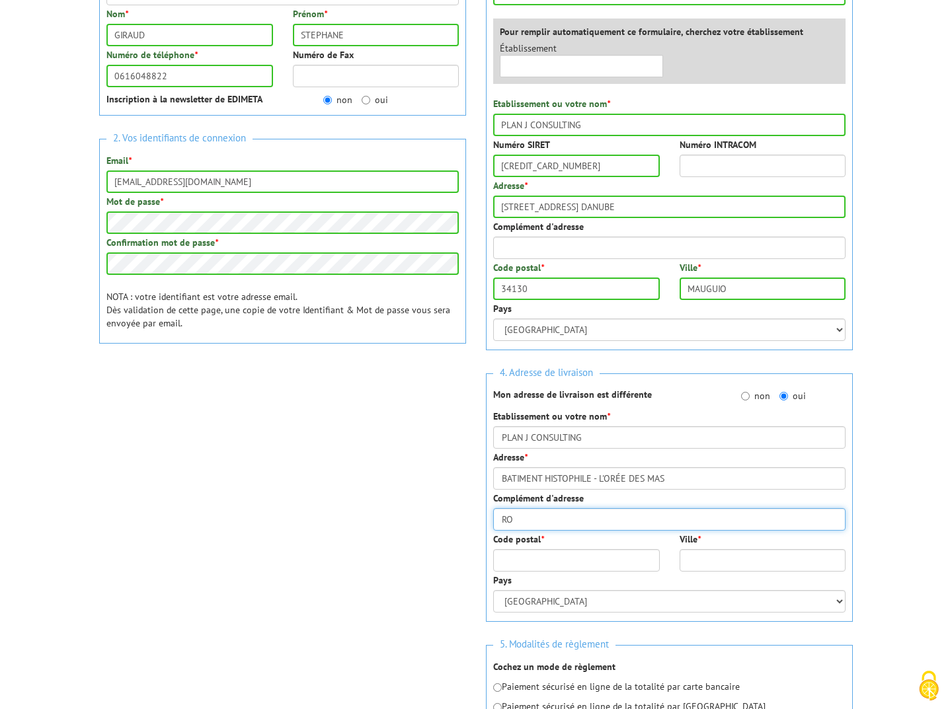
type input "R"
type input "AVENUE DU GOLF"
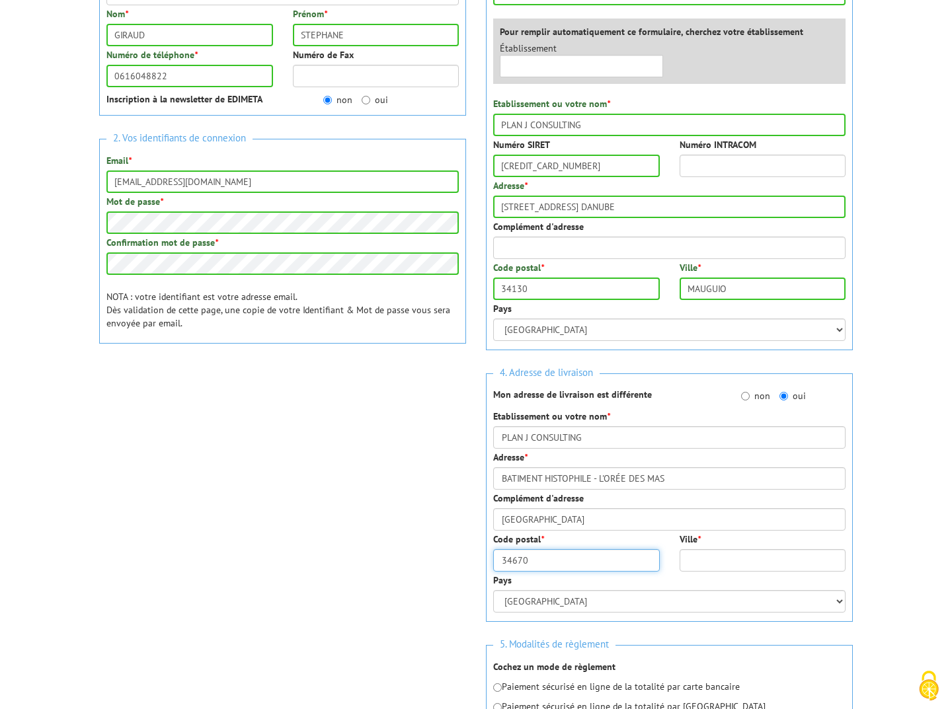
type input "34670"
type input "BAILLARGUES"
click at [898, 480] on body "Nos équipes sont à votre service du lundi au vendredi de 8h30 à 12h30 et de 13h…" at bounding box center [476, 465] width 952 height 1415
click at [914, 502] on body "Nos équipes sont à votre service du lundi au vendredi de 8h30 à 12h30 et de 13h…" at bounding box center [476, 465] width 952 height 1415
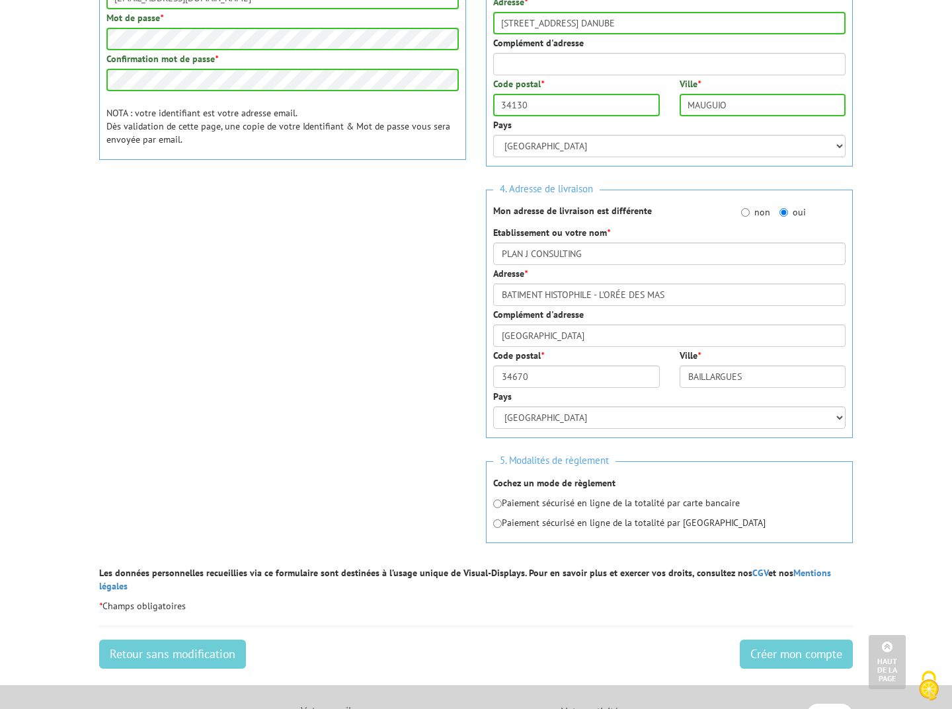
scroll to position [431, 0]
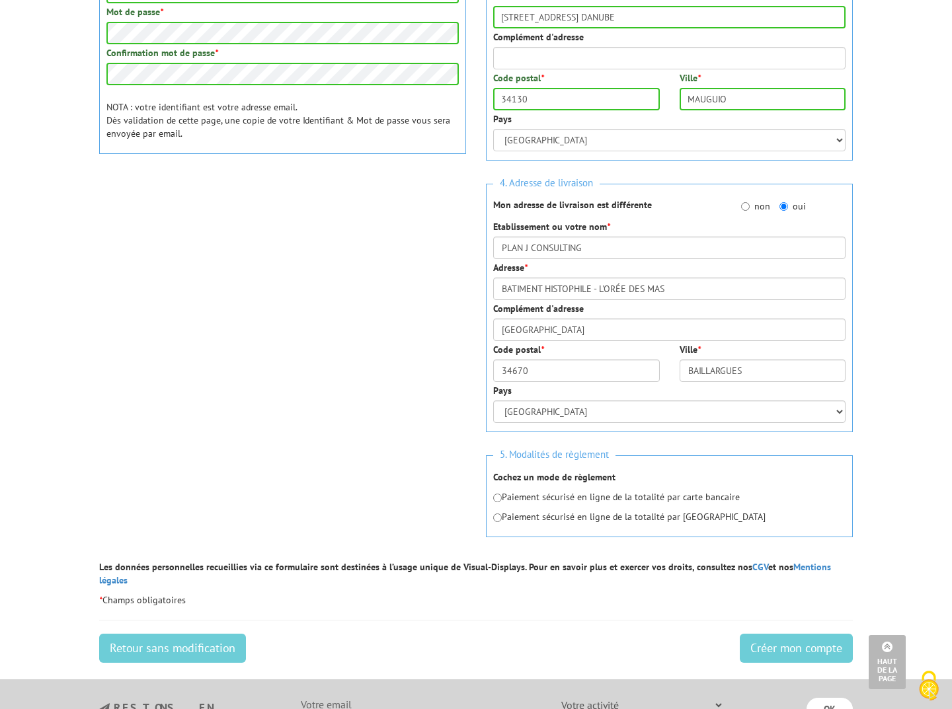
click at [524, 500] on p "Paiement sécurisé en ligne de la totalité par carte bancaire" at bounding box center [669, 496] width 352 height 13
click at [502, 500] on p "Paiement sécurisé en ligne de la totalité par carte bancaire" at bounding box center [669, 496] width 352 height 13
click at [498, 500] on input "radio" at bounding box center [497, 498] width 9 height 9
radio input "true"
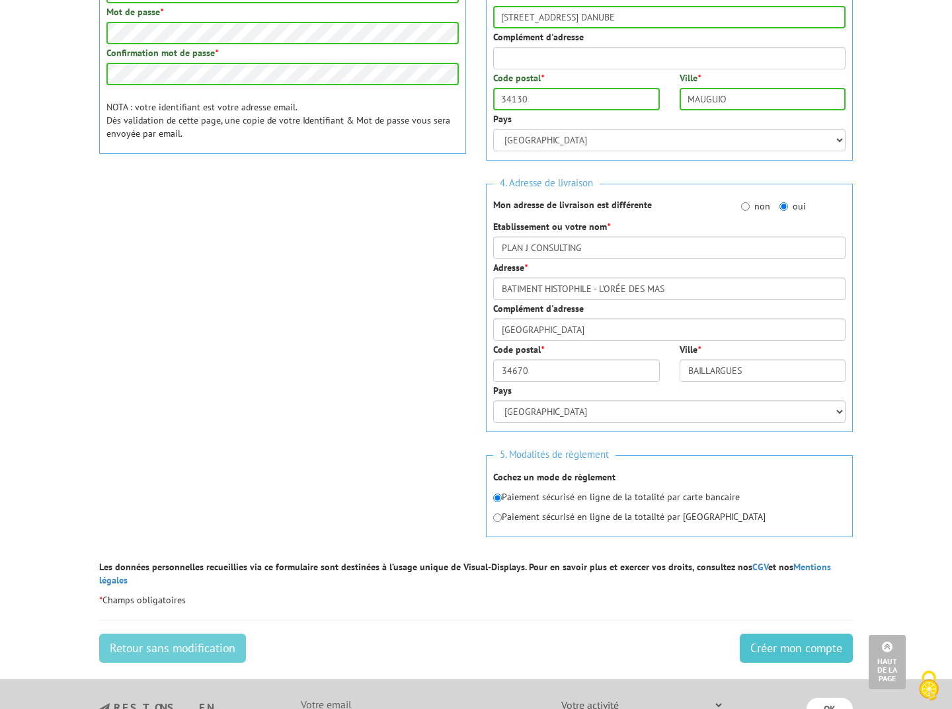
click at [779, 634] on input "Créer mon compte" at bounding box center [795, 648] width 113 height 29
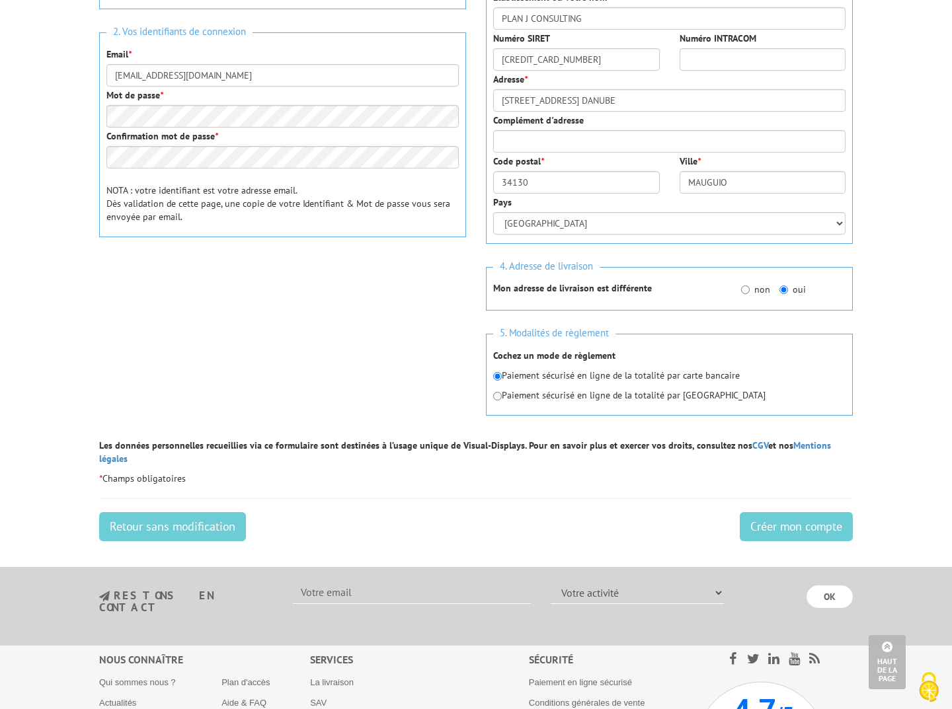
scroll to position [364, 0]
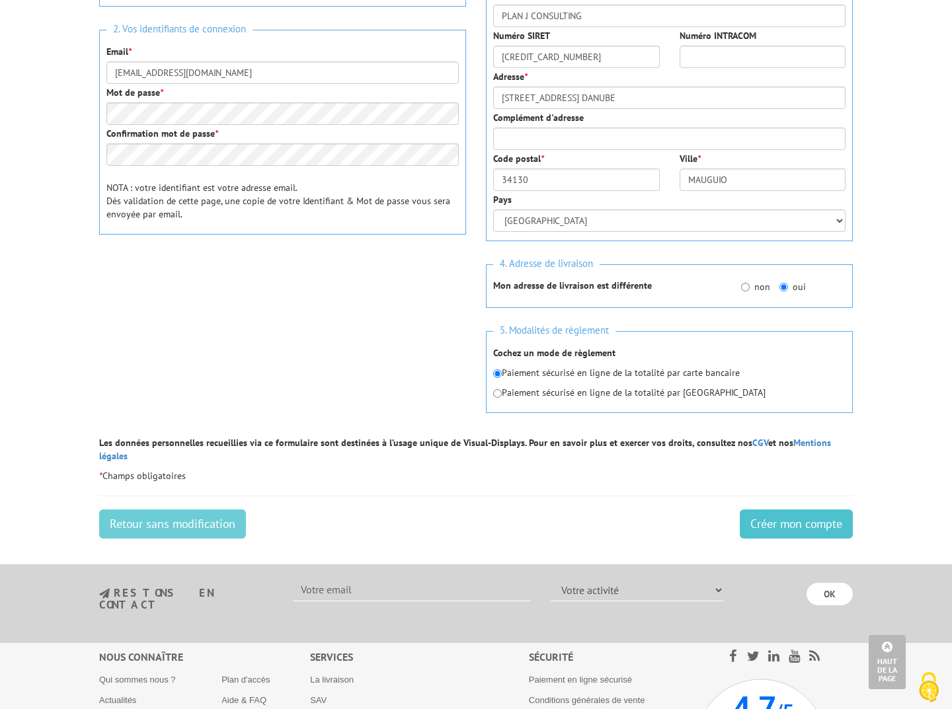
click at [769, 509] on input "Créer mon compte" at bounding box center [795, 523] width 113 height 29
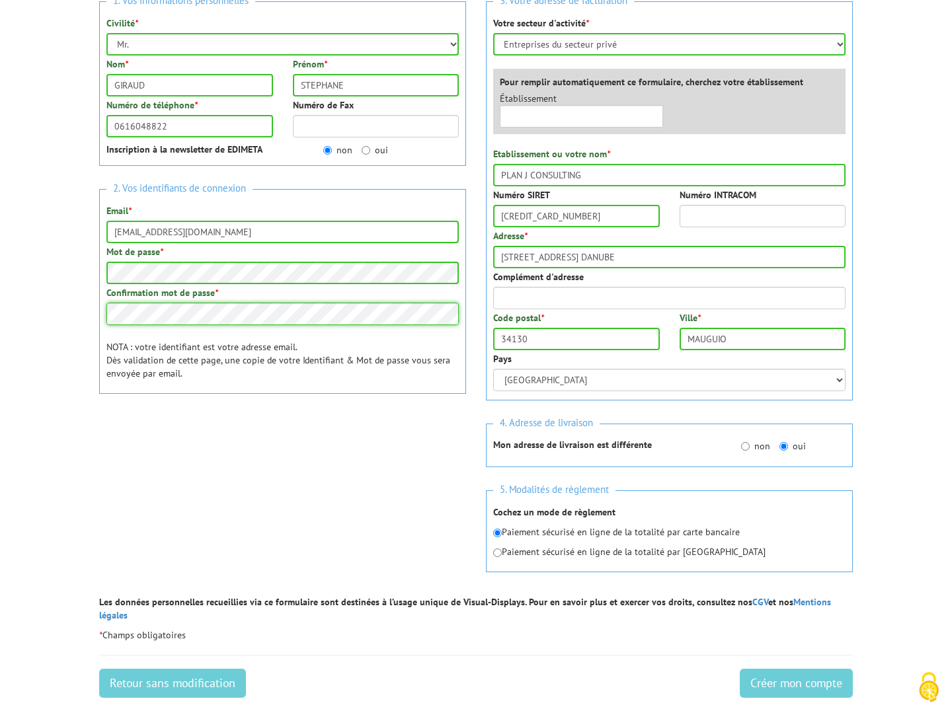
scroll to position [207, 0]
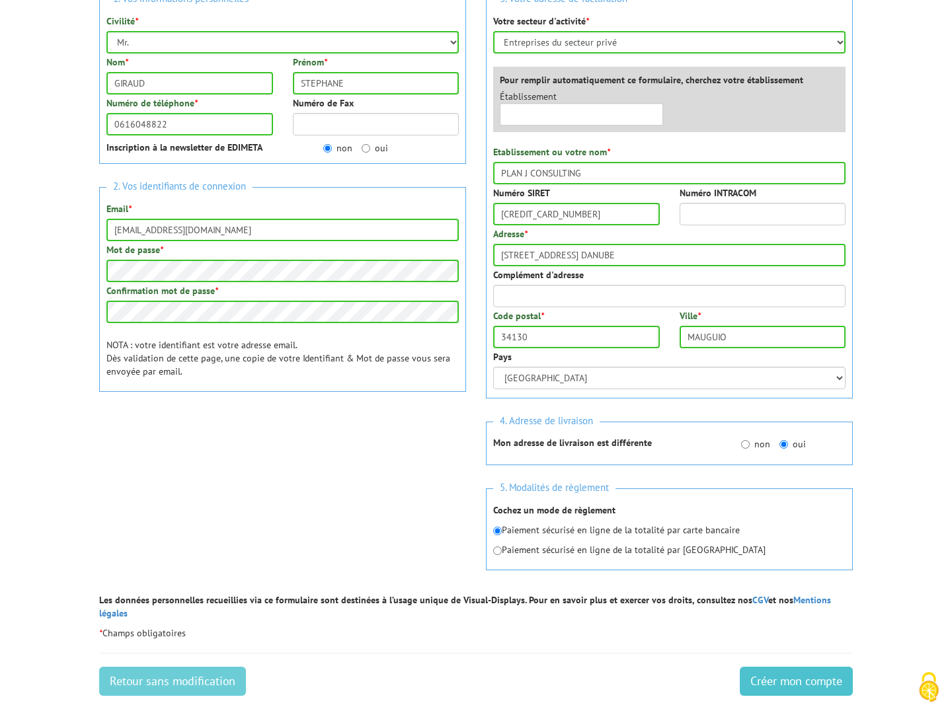
click at [766, 671] on input "Créer mon compte" at bounding box center [795, 681] width 113 height 29
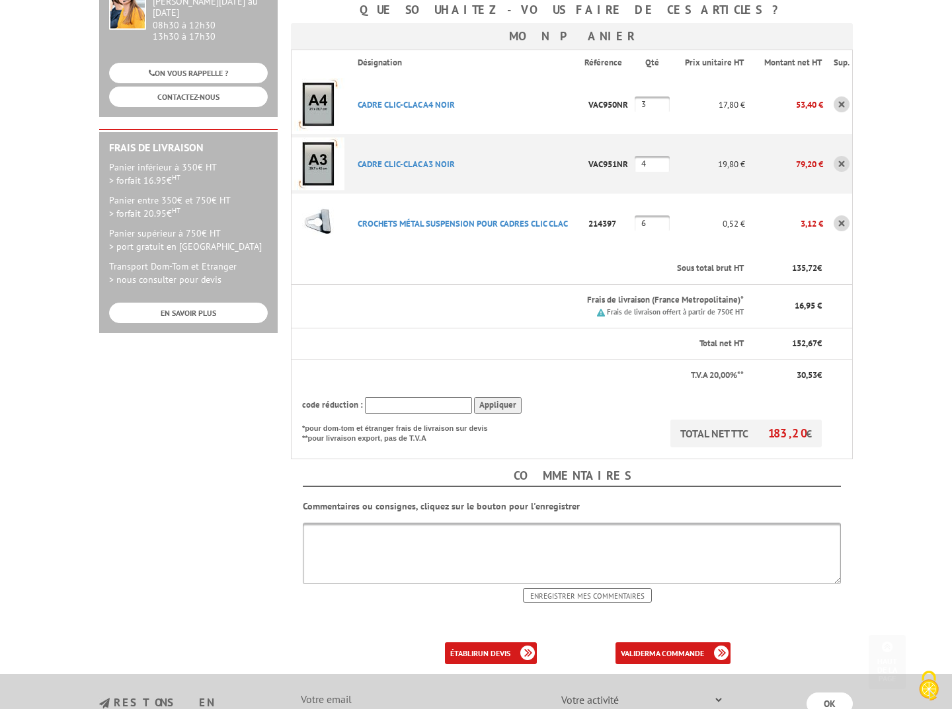
scroll to position [272, 0]
click at [484, 648] on b "un devis" at bounding box center [494, 653] width 32 height 10
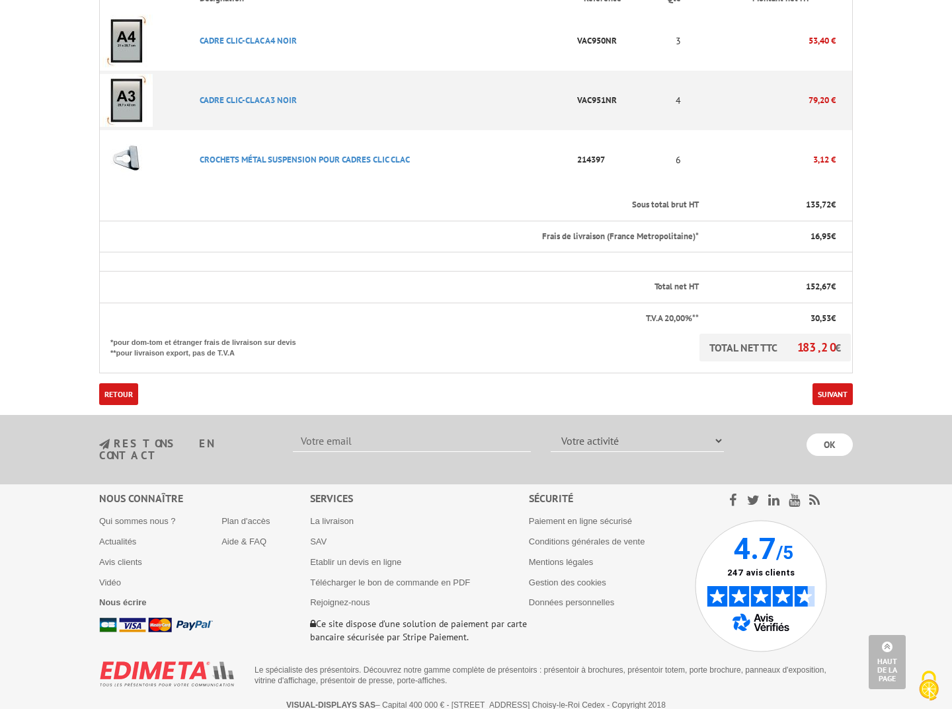
scroll to position [377, 0]
click at [128, 392] on link "Retour" at bounding box center [118, 395] width 39 height 22
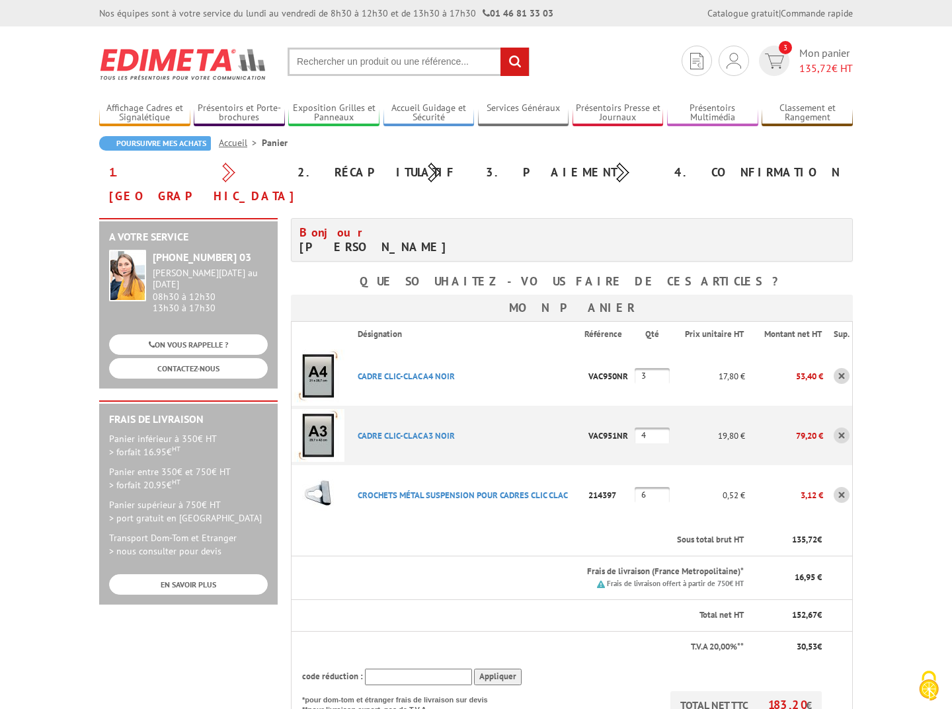
click at [654, 428] on input "4" at bounding box center [651, 436] width 35 height 16
type input "4"
type input "3"
click at [905, 442] on body "Nos équipes sont à votre service du [DATE] au [DATE] de 8h30 à 12h30 et de 13h3…" at bounding box center [476, 625] width 952 height 1250
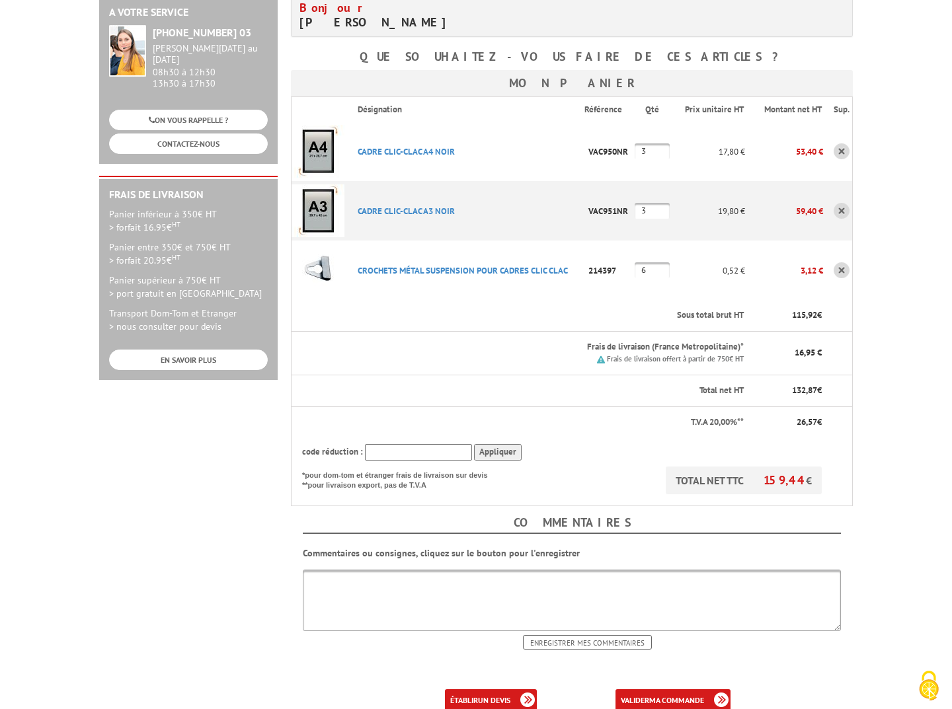
scroll to position [239, 0]
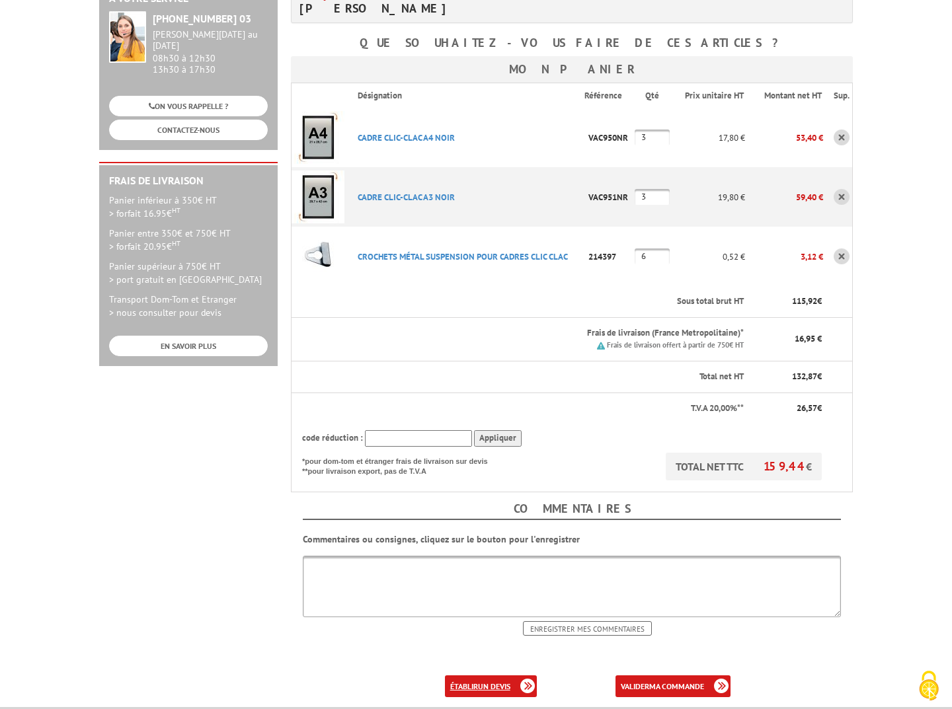
click at [481, 681] on b "un devis" at bounding box center [494, 686] width 32 height 10
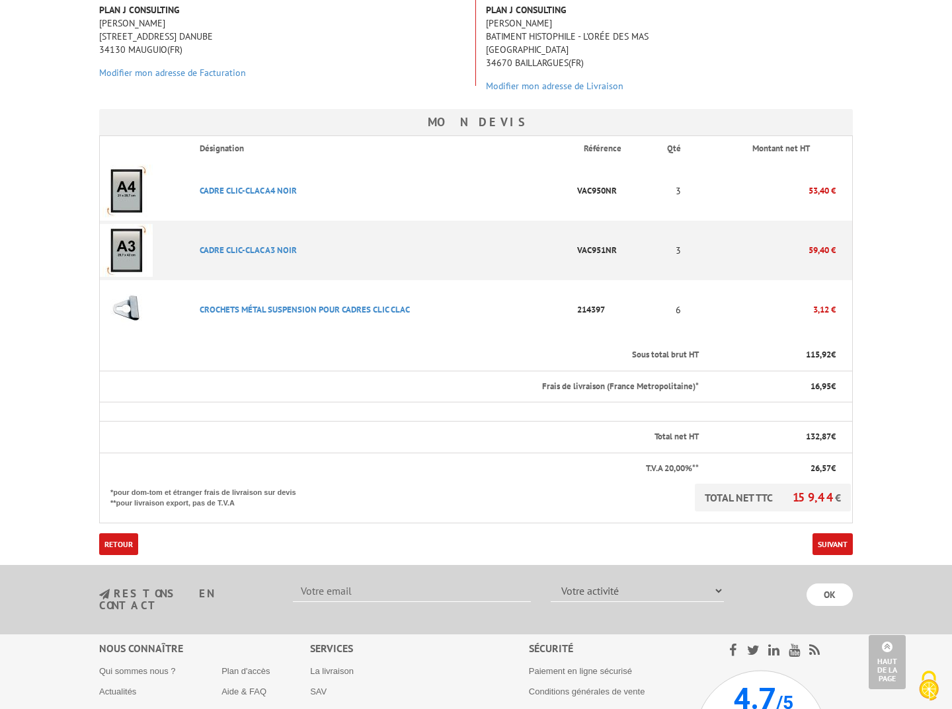
scroll to position [226, 0]
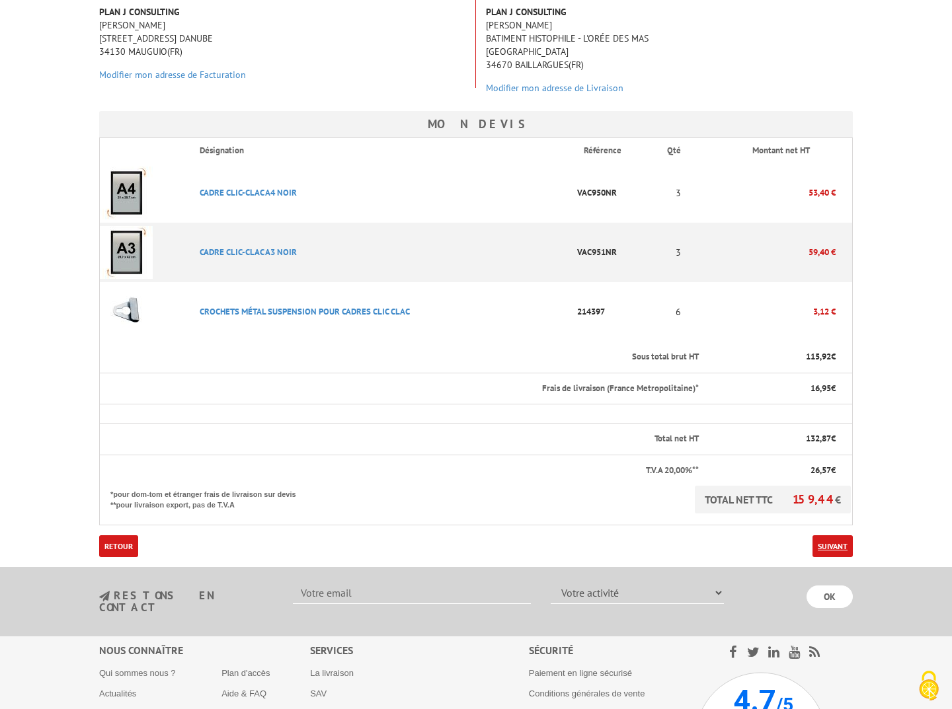
click at [821, 539] on link "Suivant" at bounding box center [832, 546] width 40 height 22
